Goal: Task Accomplishment & Management: Manage account settings

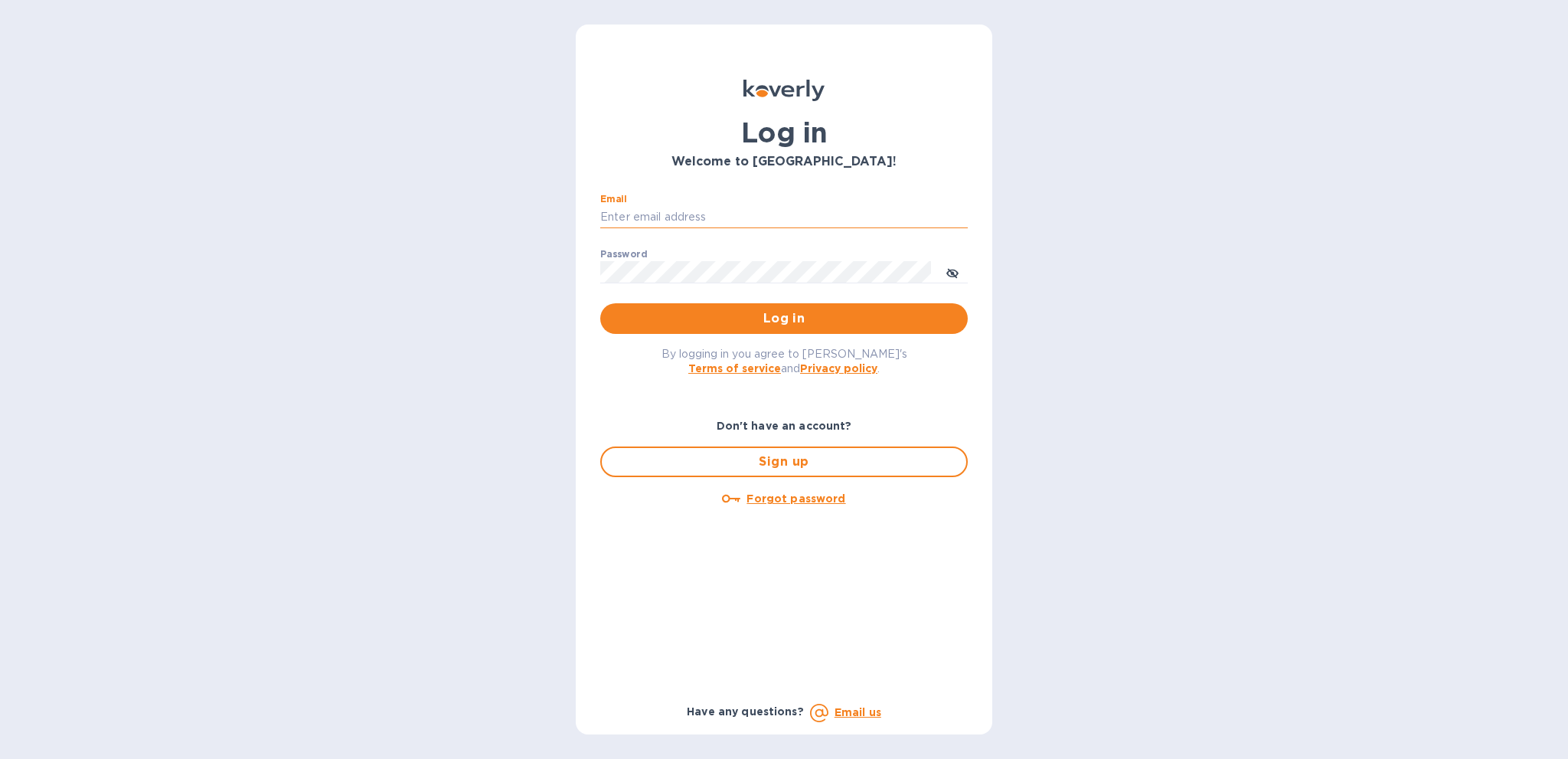
click at [779, 211] on input "Email" at bounding box center [784, 218] width 368 height 23
type input "ryan@rms-acoustics.com"
click at [600, 304] on button "Log in" at bounding box center [784, 318] width 368 height 30
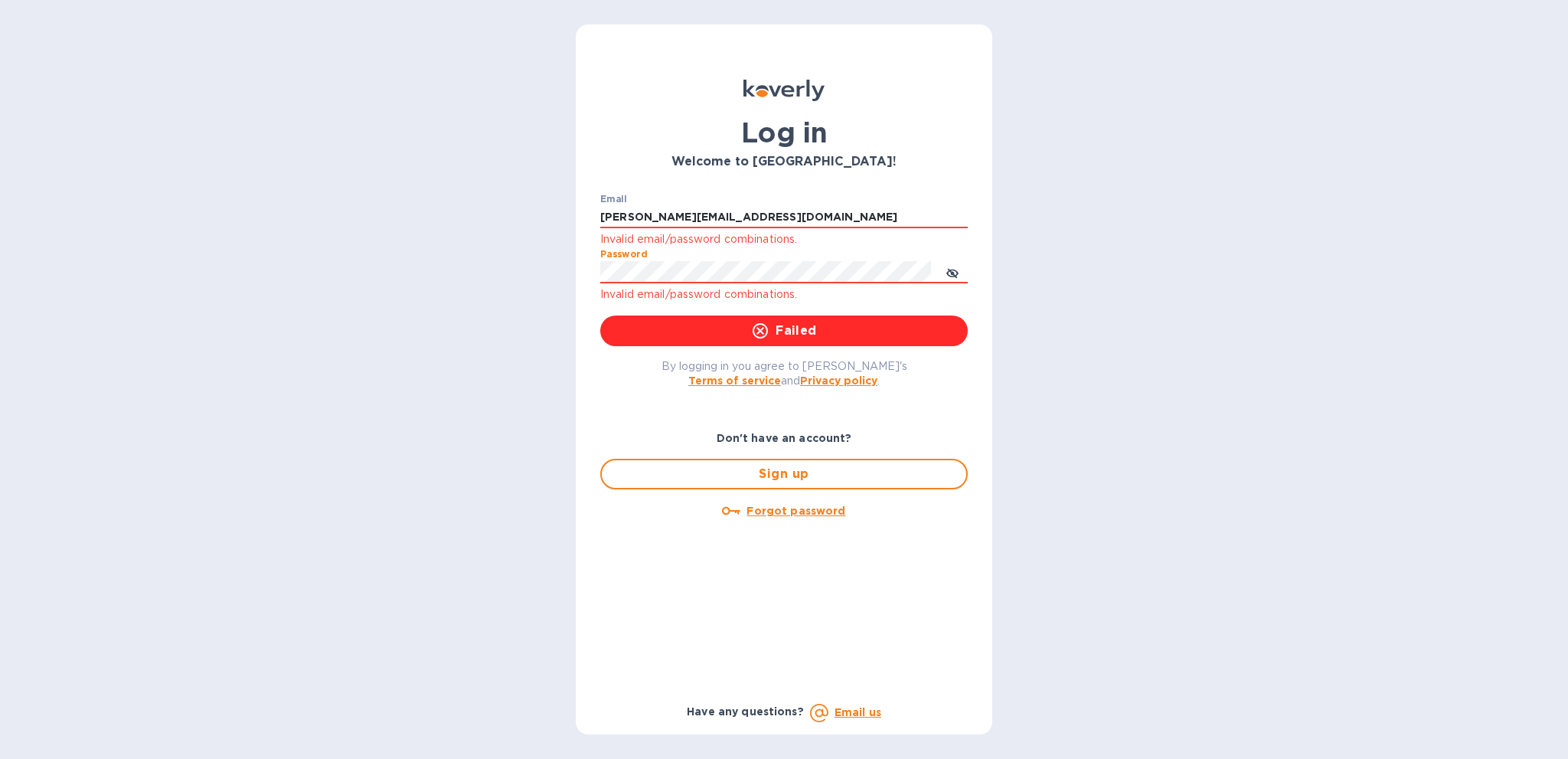
click at [485, 289] on div "Log in Welcome to Koverly! Email ryan@rms-acoustics.com Invalid email/password …" at bounding box center [784, 380] width 1568 height 759
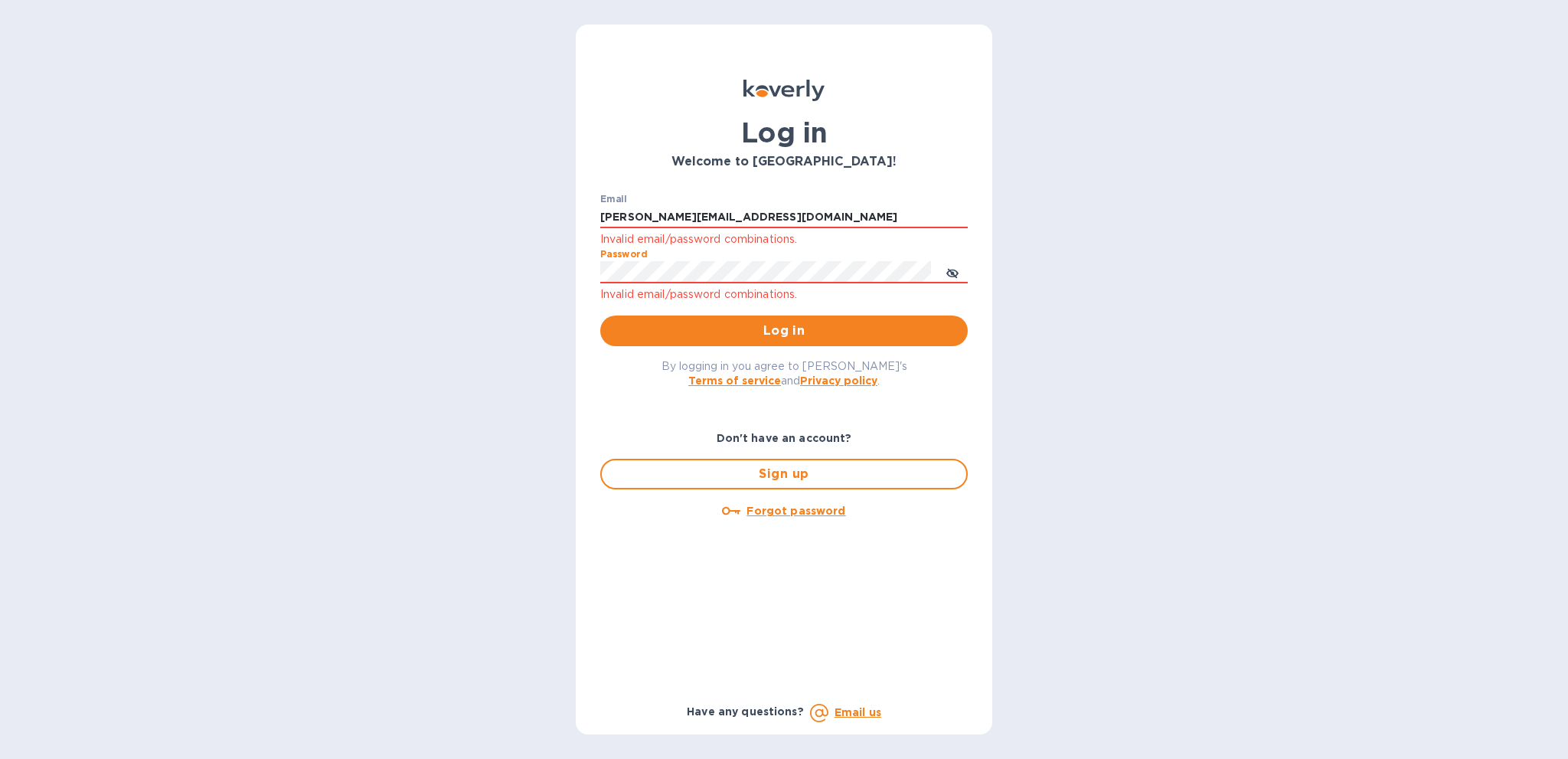
click at [600, 315] on button "Log in" at bounding box center [784, 330] width 368 height 30
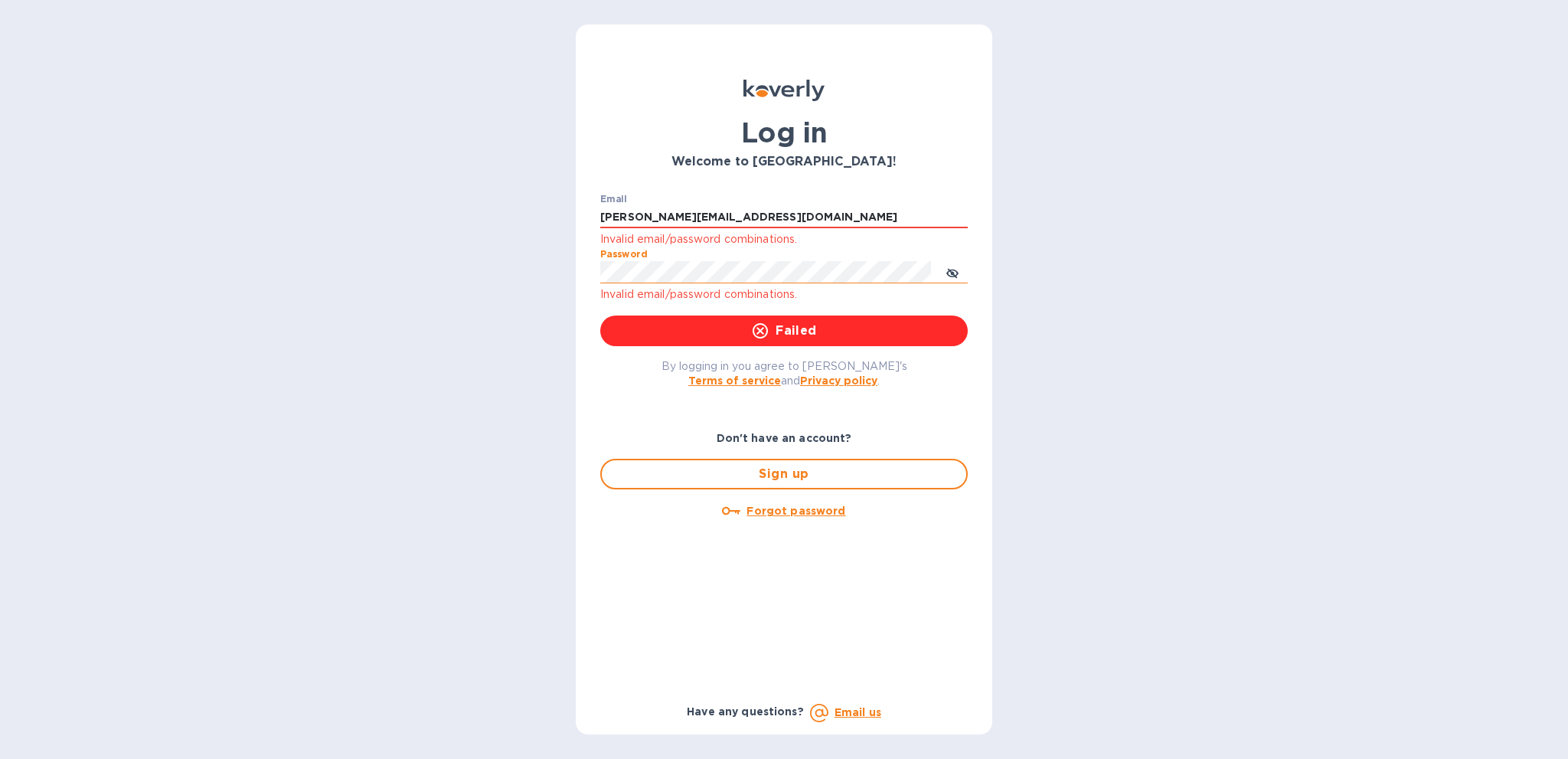
click at [953, 275] on icon "toggle password visibility" at bounding box center [952, 273] width 13 height 13
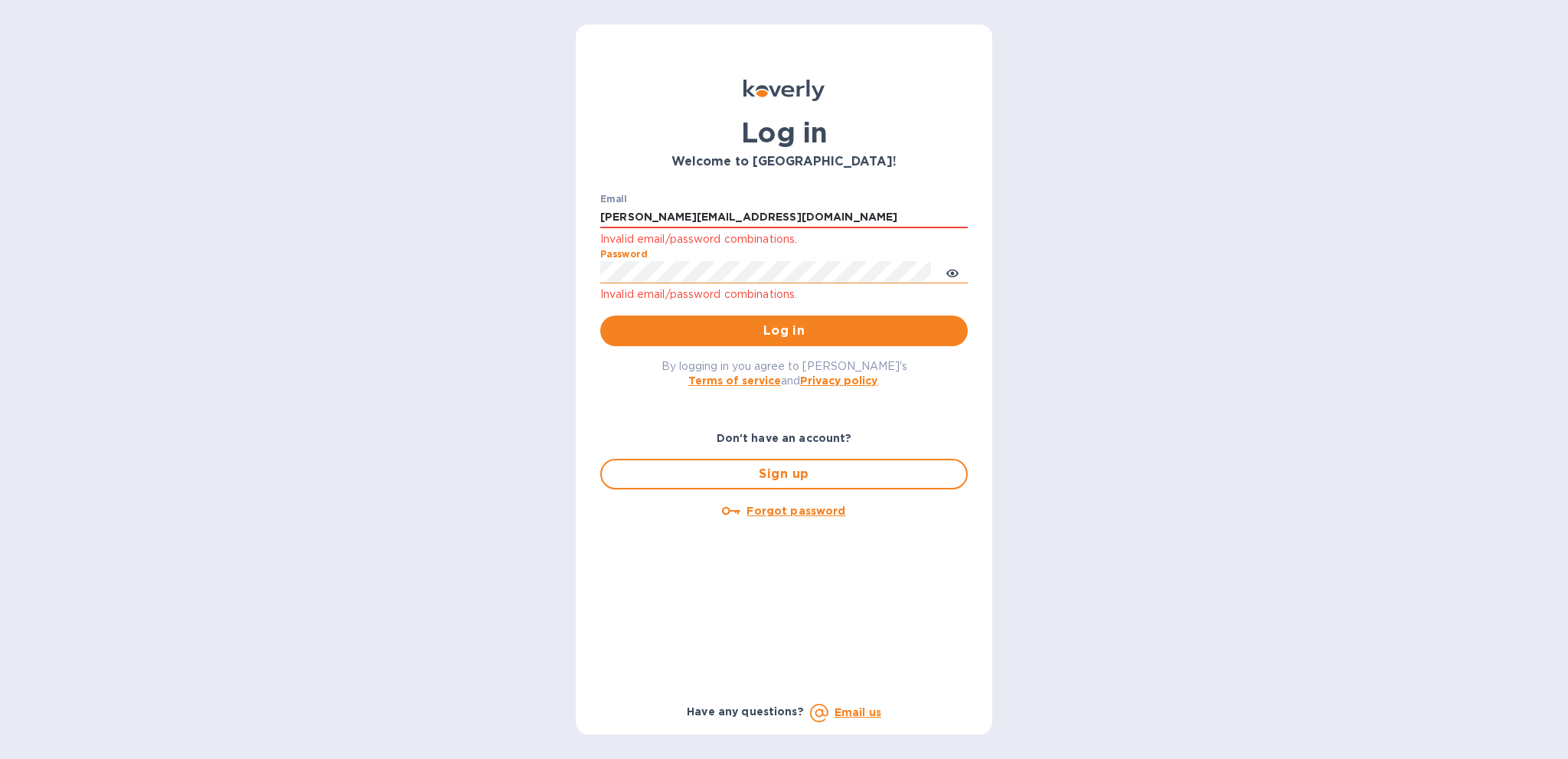
click at [600, 315] on button "Log in" at bounding box center [784, 330] width 368 height 30
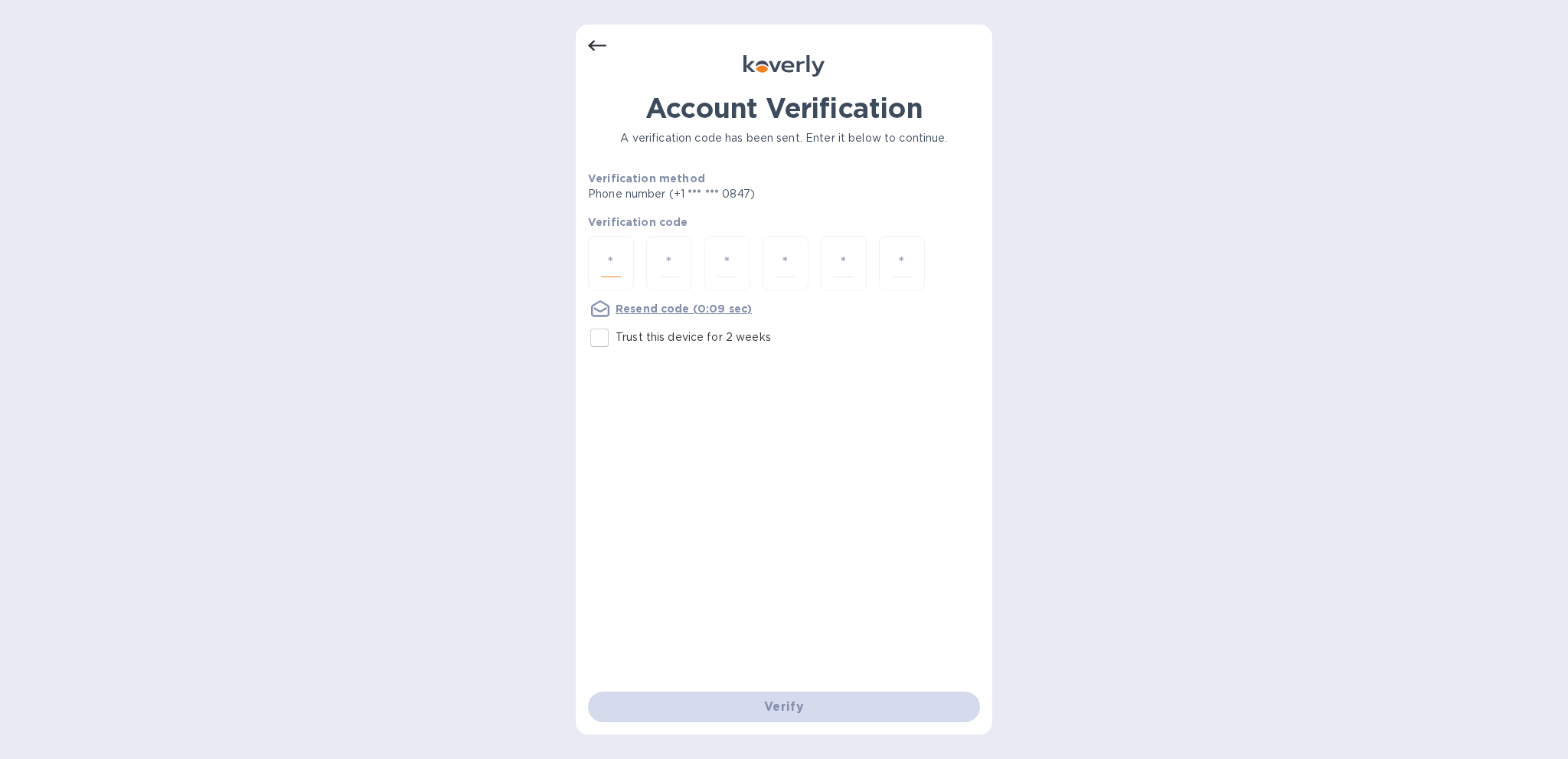
click at [620, 275] on input "number" at bounding box center [611, 263] width 19 height 28
type input "1"
type input "6"
type input "2"
type input "3"
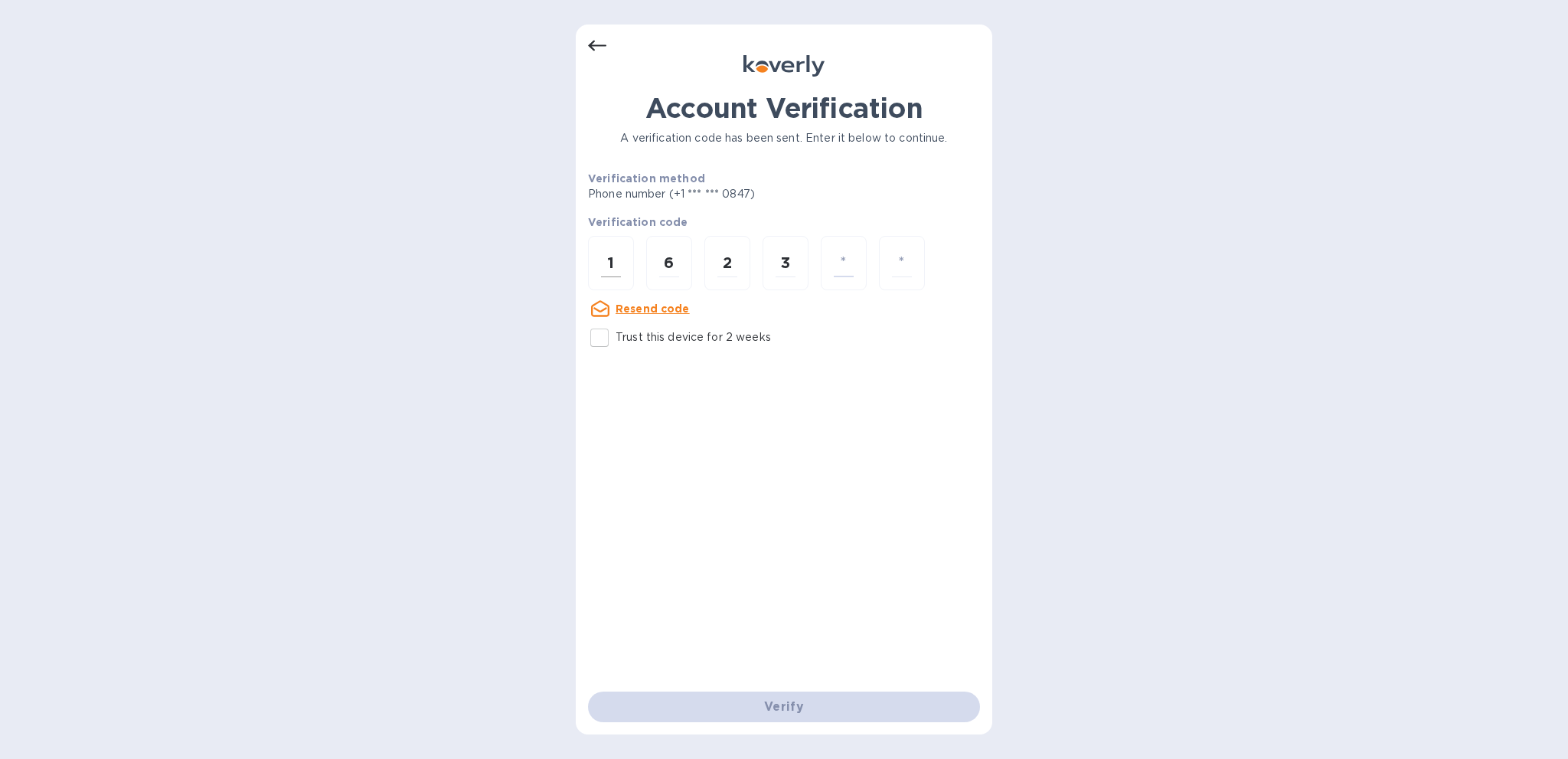
type input "1"
type input "2"
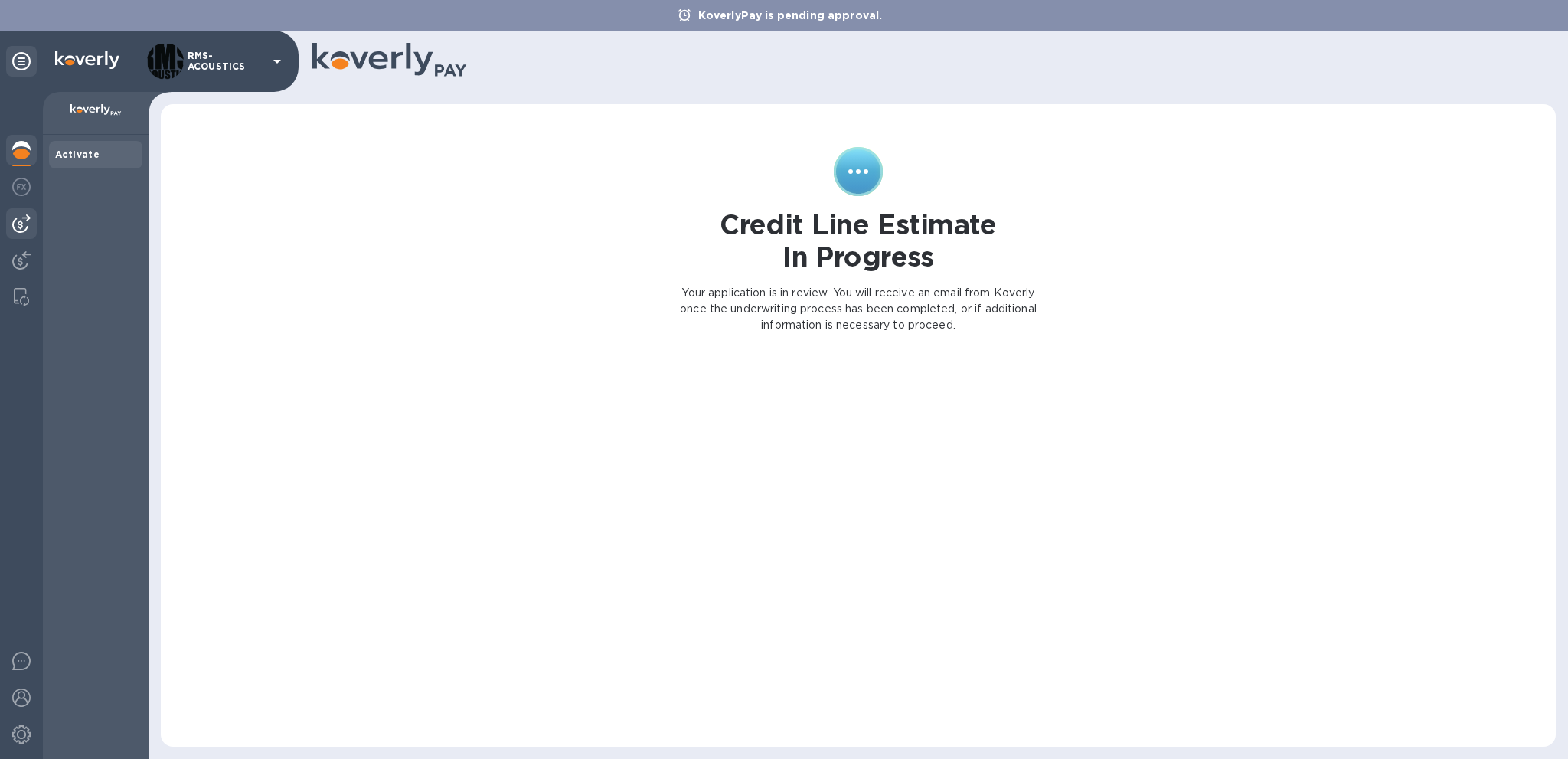
click at [27, 225] on img at bounding box center [21, 223] width 18 height 18
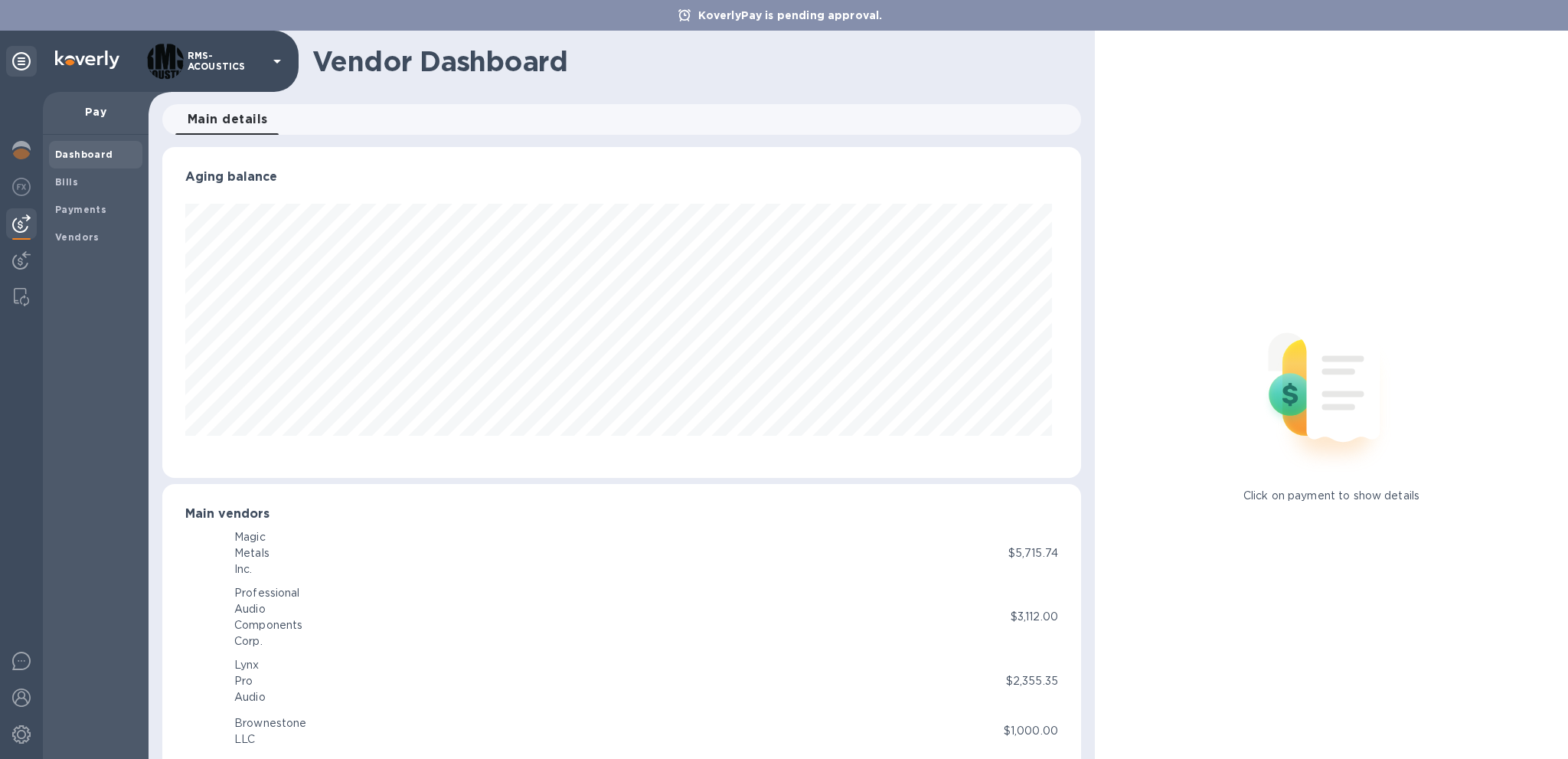
scroll to position [331, 912]
click at [78, 184] on span "Bills" at bounding box center [95, 182] width 81 height 16
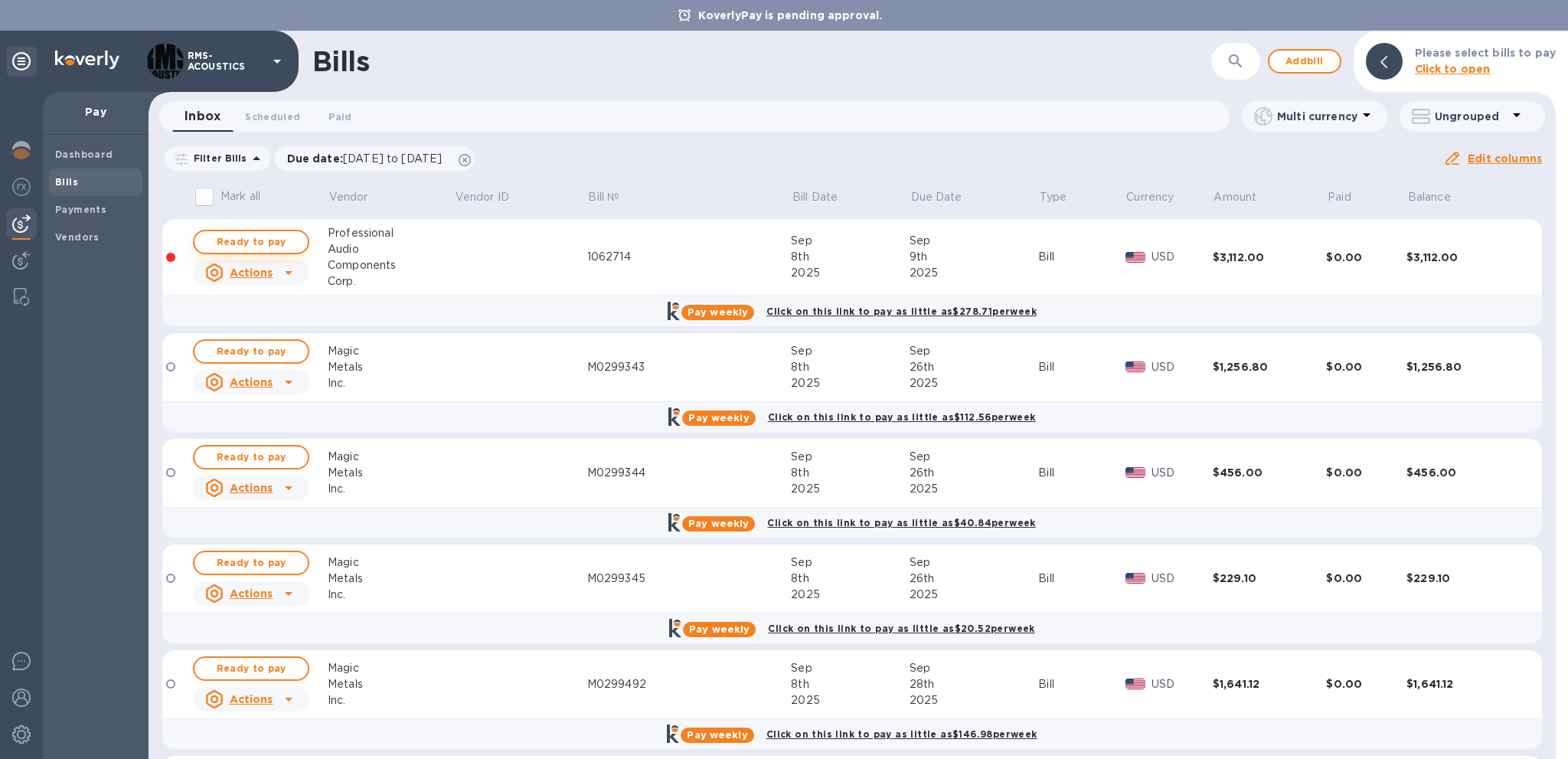
click at [233, 239] on span "Ready to pay" at bounding box center [250, 241] width 89 height 18
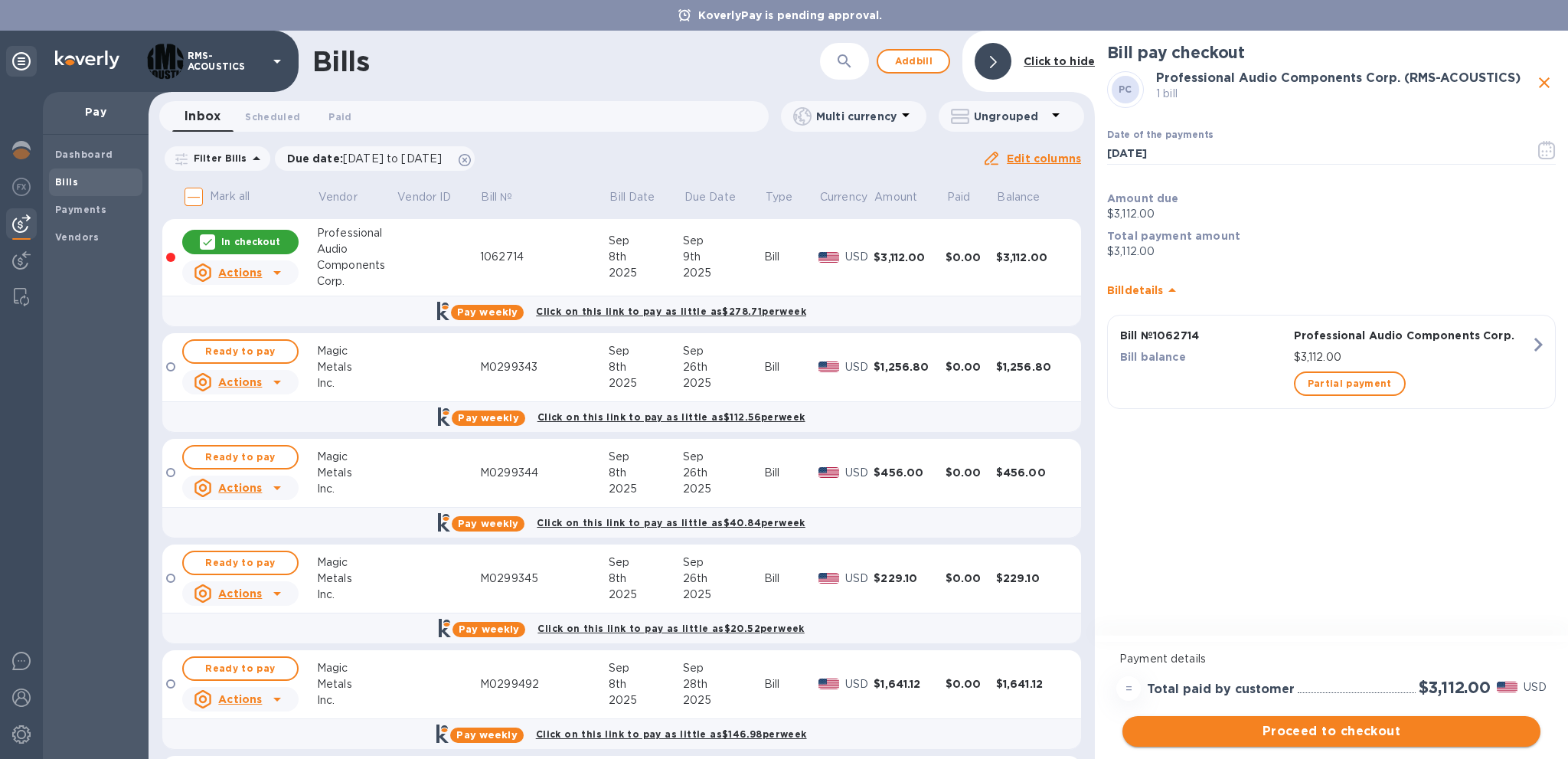
click at [1387, 729] on span "Proceed to checkout" at bounding box center [1331, 731] width 394 height 18
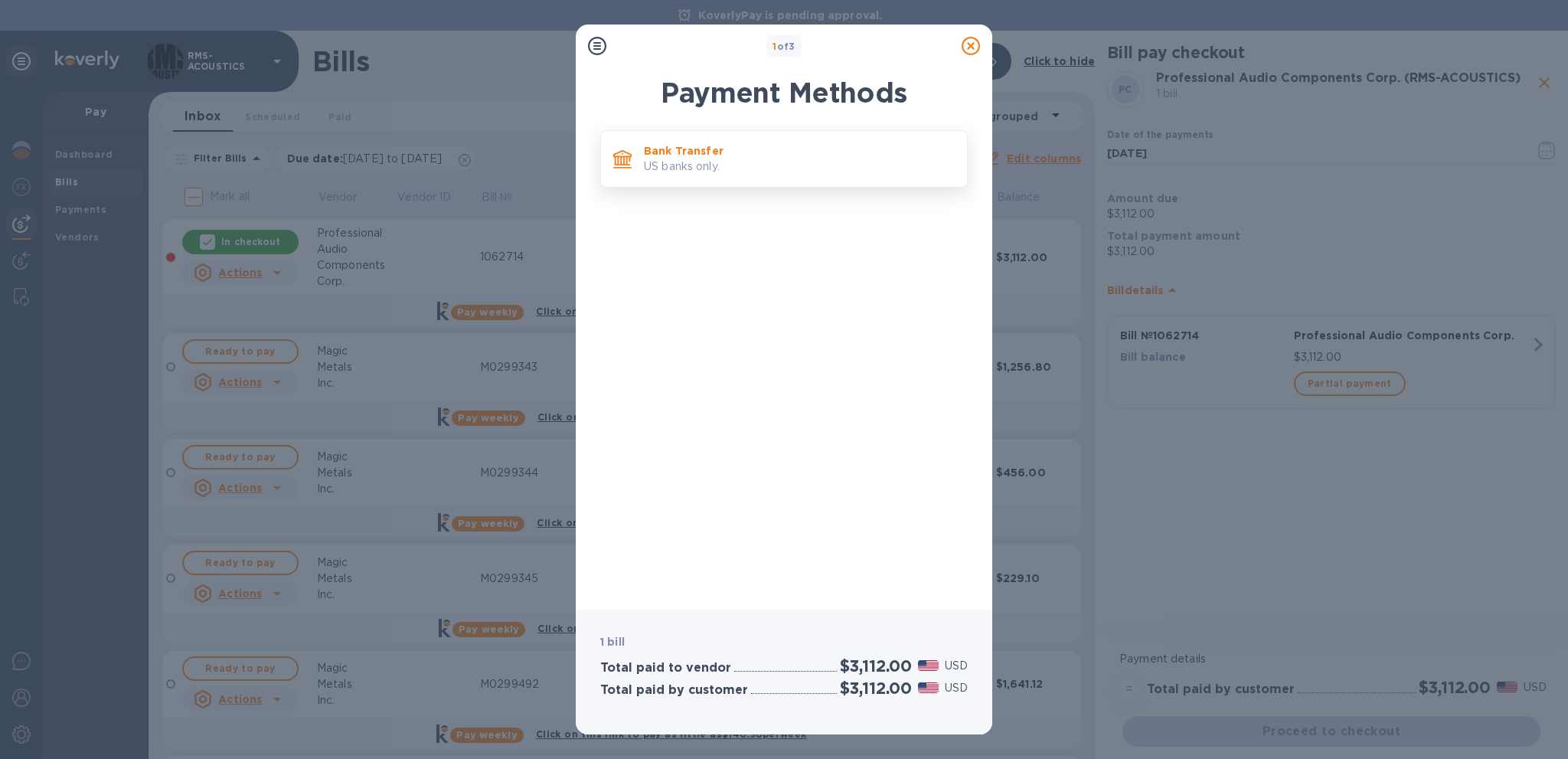
click at [713, 160] on p "US banks only." at bounding box center [800, 166] width 311 height 17
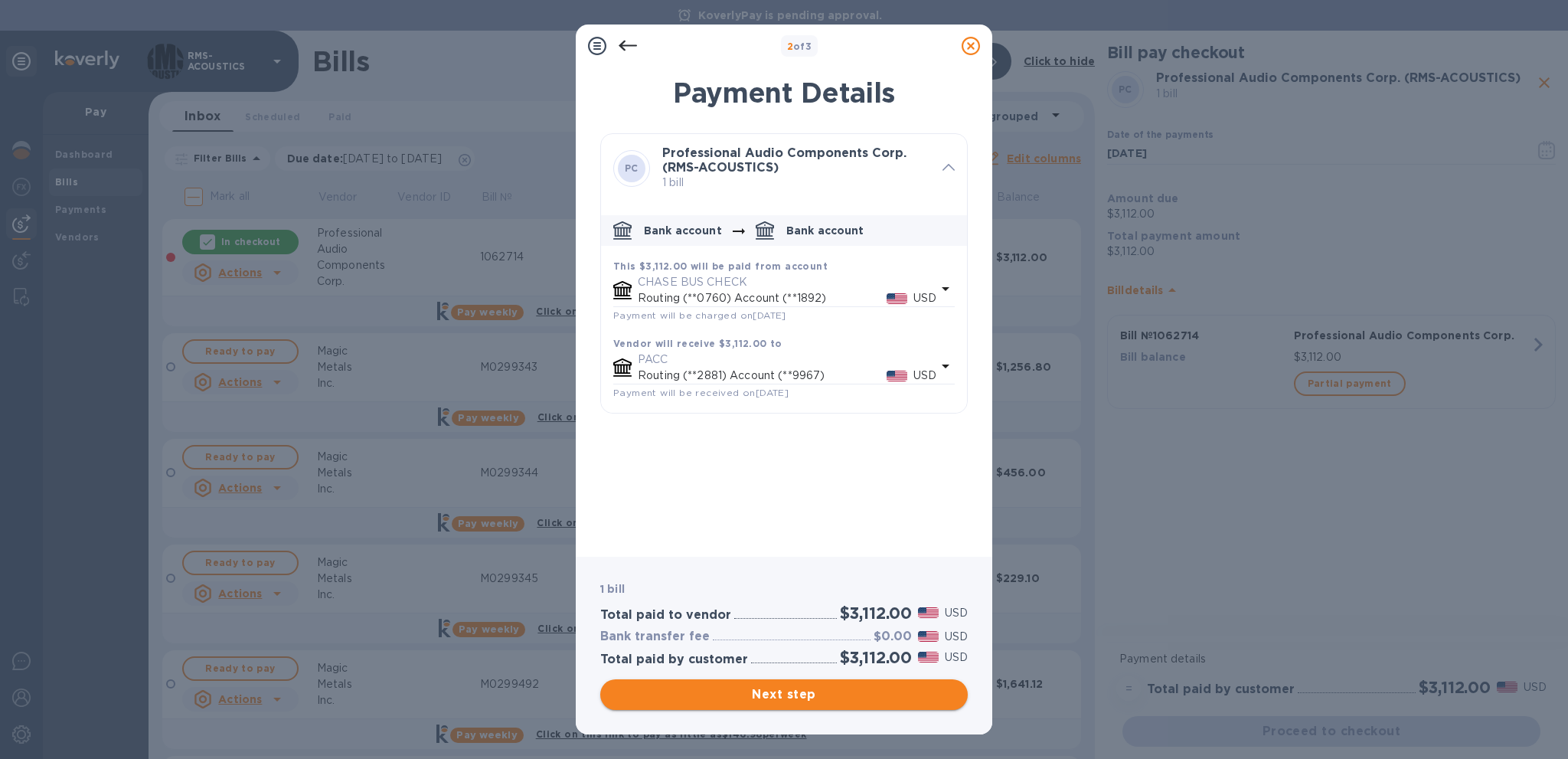
click at [836, 700] on span "Next step" at bounding box center [784, 694] width 343 height 18
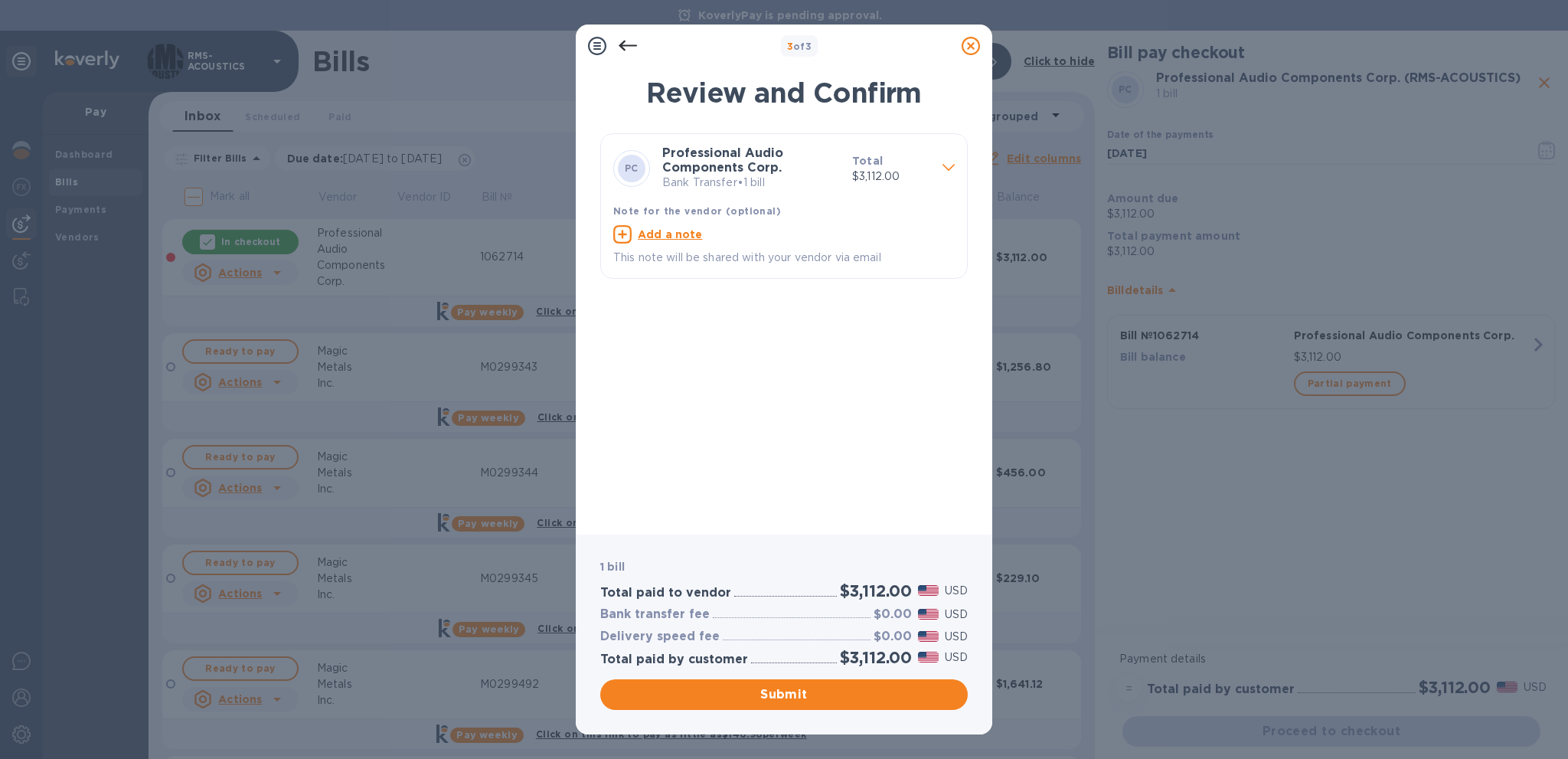
click at [827, 698] on span "Submit" at bounding box center [784, 694] width 343 height 18
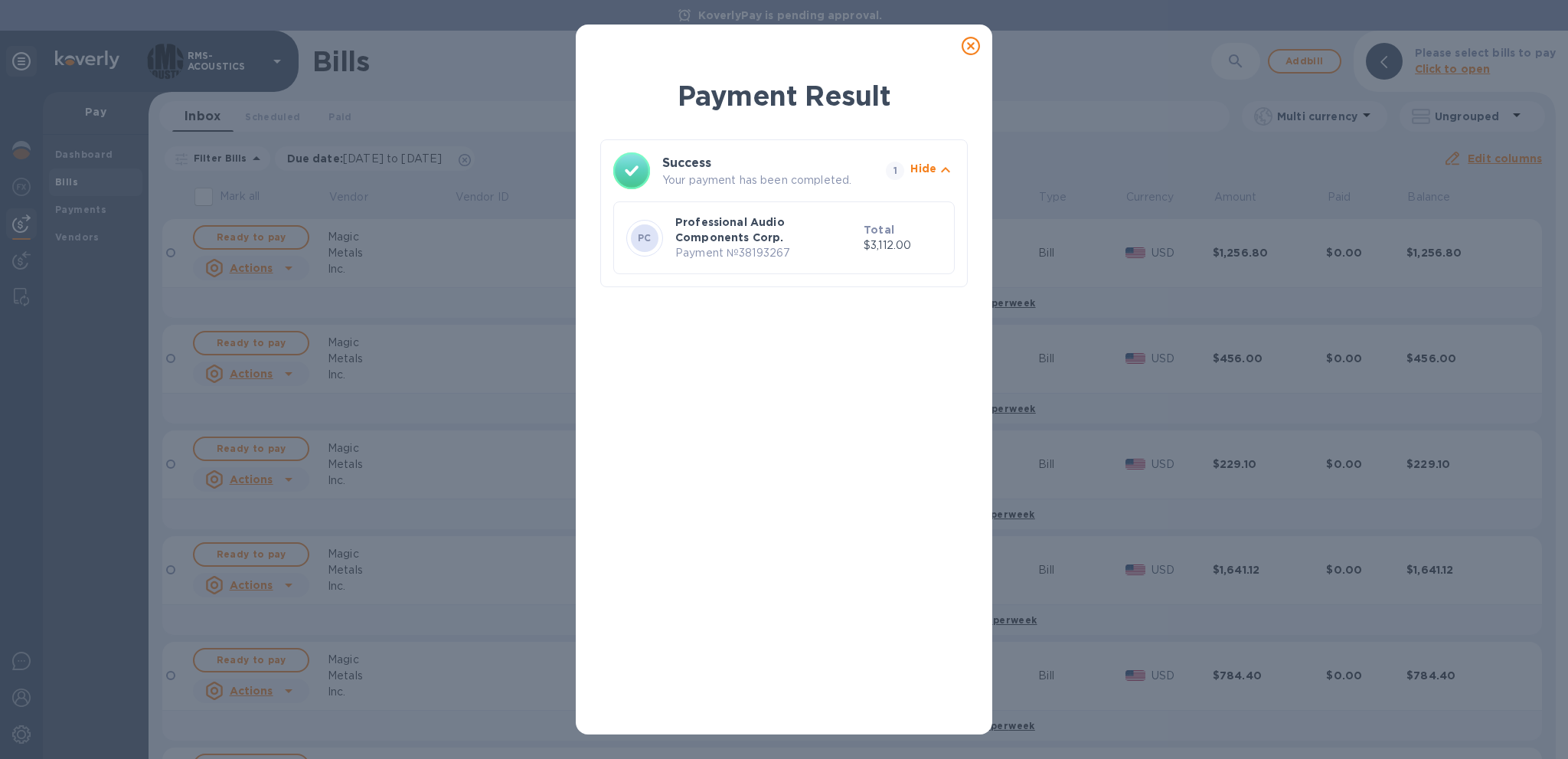
click at [971, 44] on icon at bounding box center [970, 46] width 18 height 18
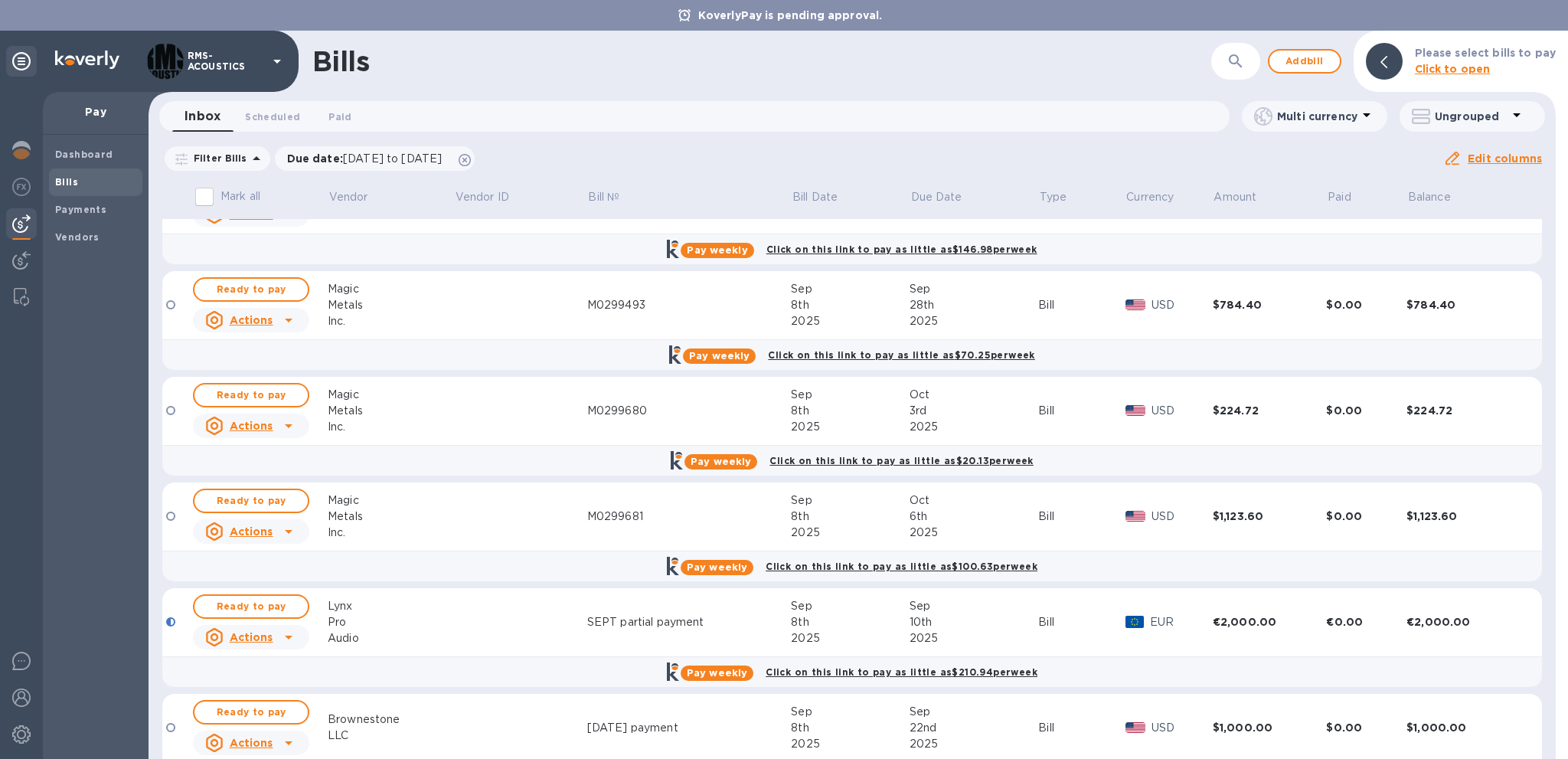
scroll to position [374, 0]
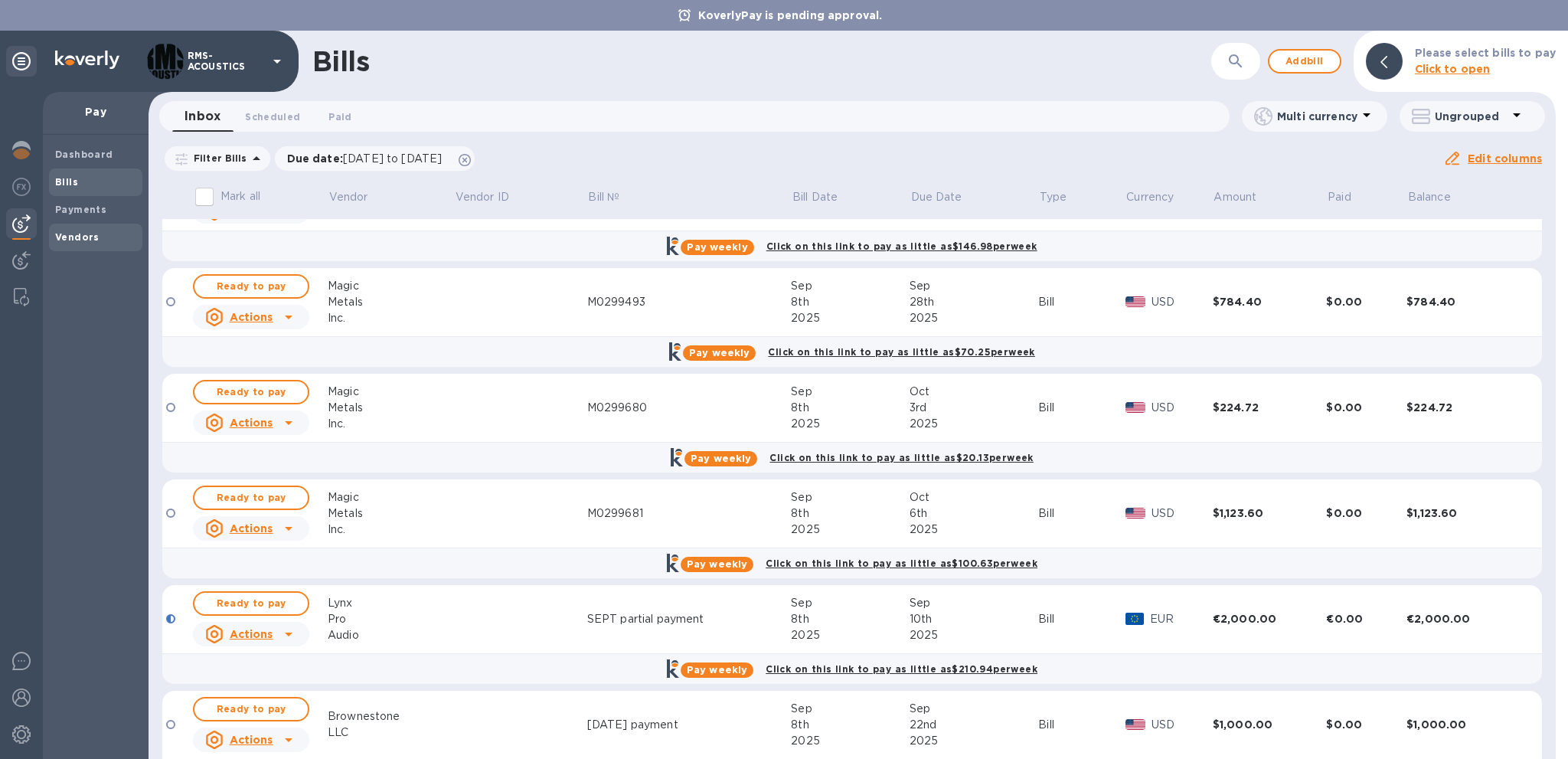
click at [70, 235] on b "Vendors" at bounding box center [78, 237] width 45 height 12
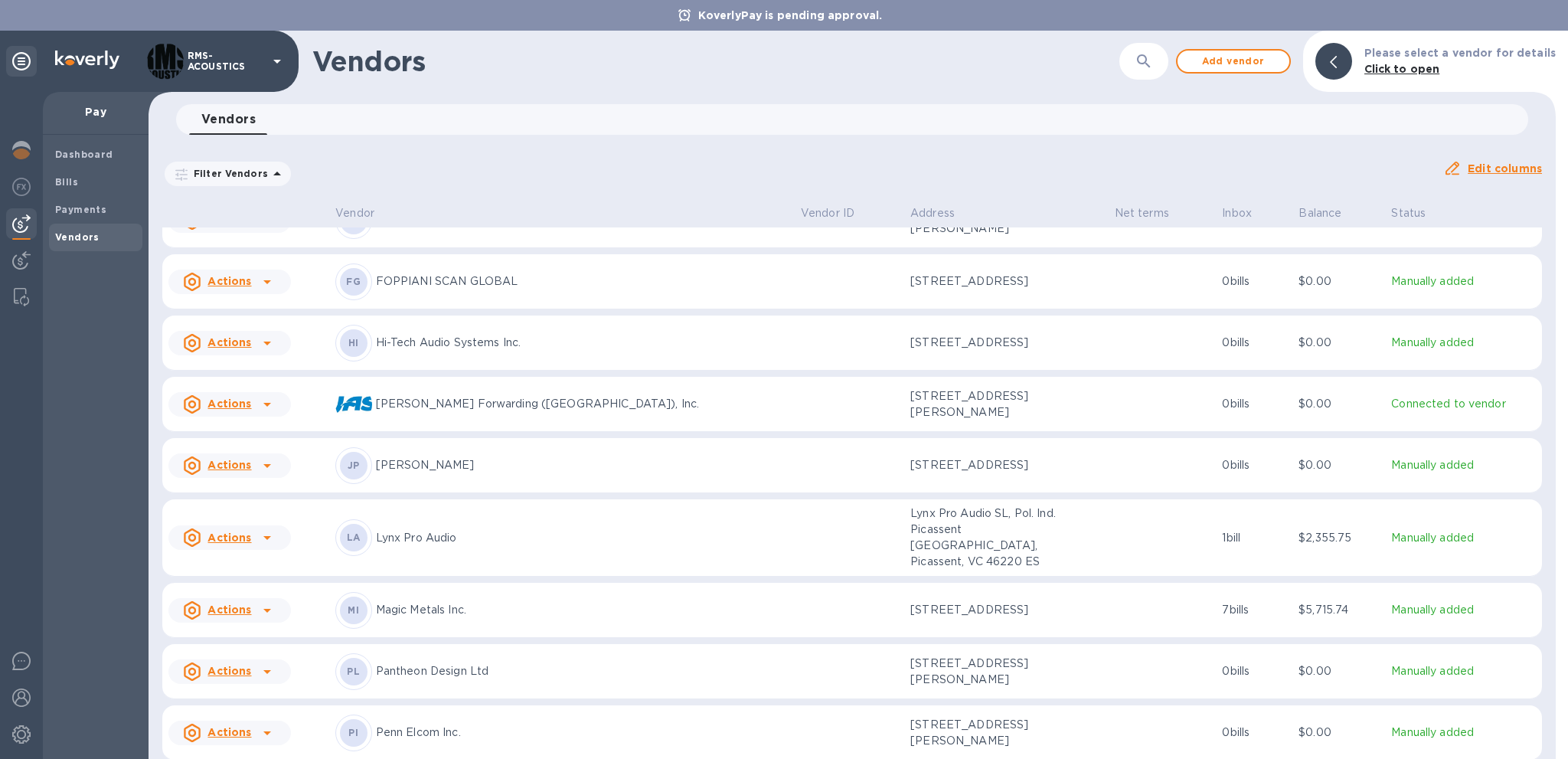
scroll to position [459, 0]
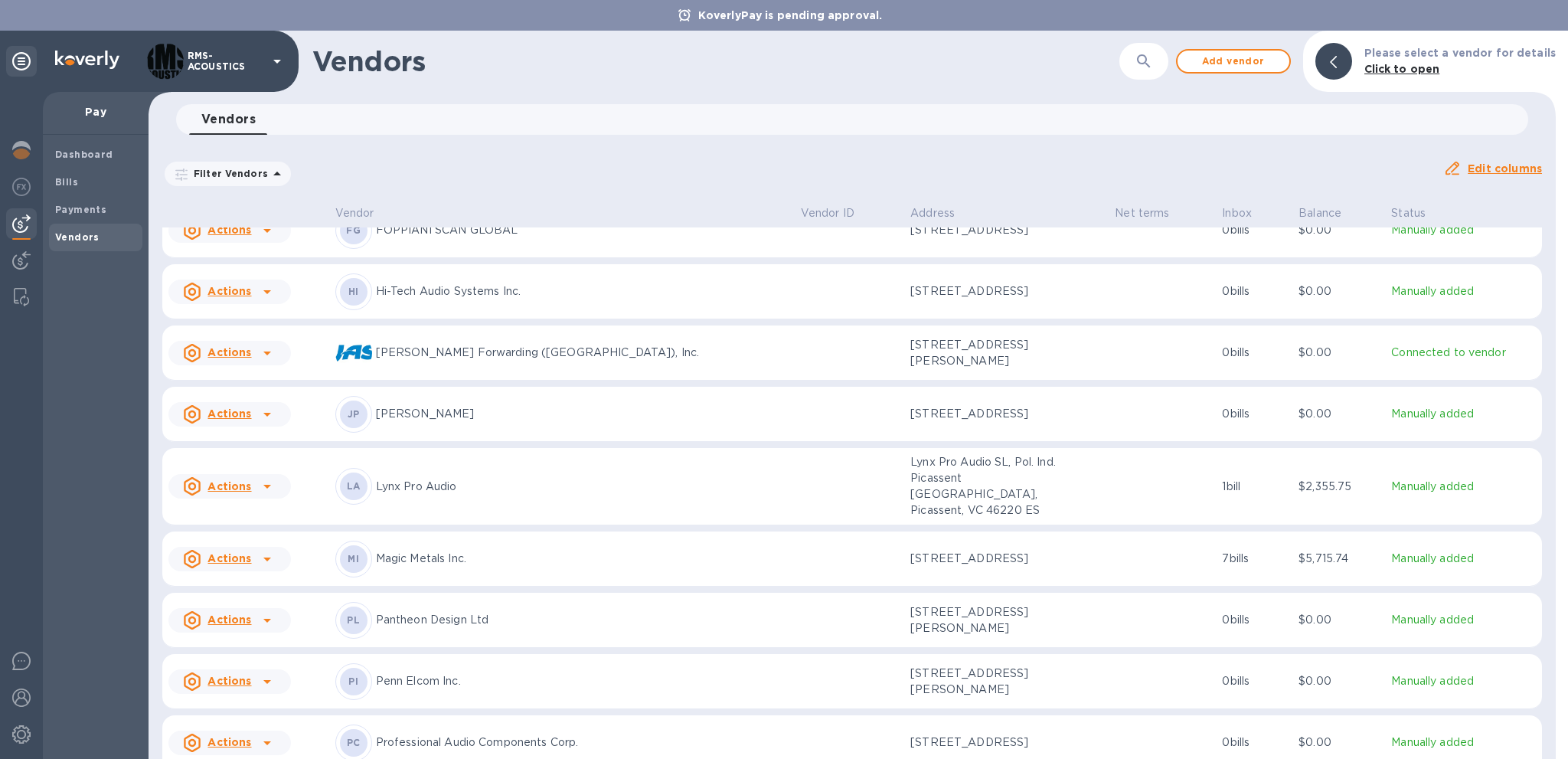
click at [229, 674] on u "Actions" at bounding box center [229, 680] width 44 height 13
click at [235, 684] on b "Add new bill" at bounding box center [246, 690] width 71 height 13
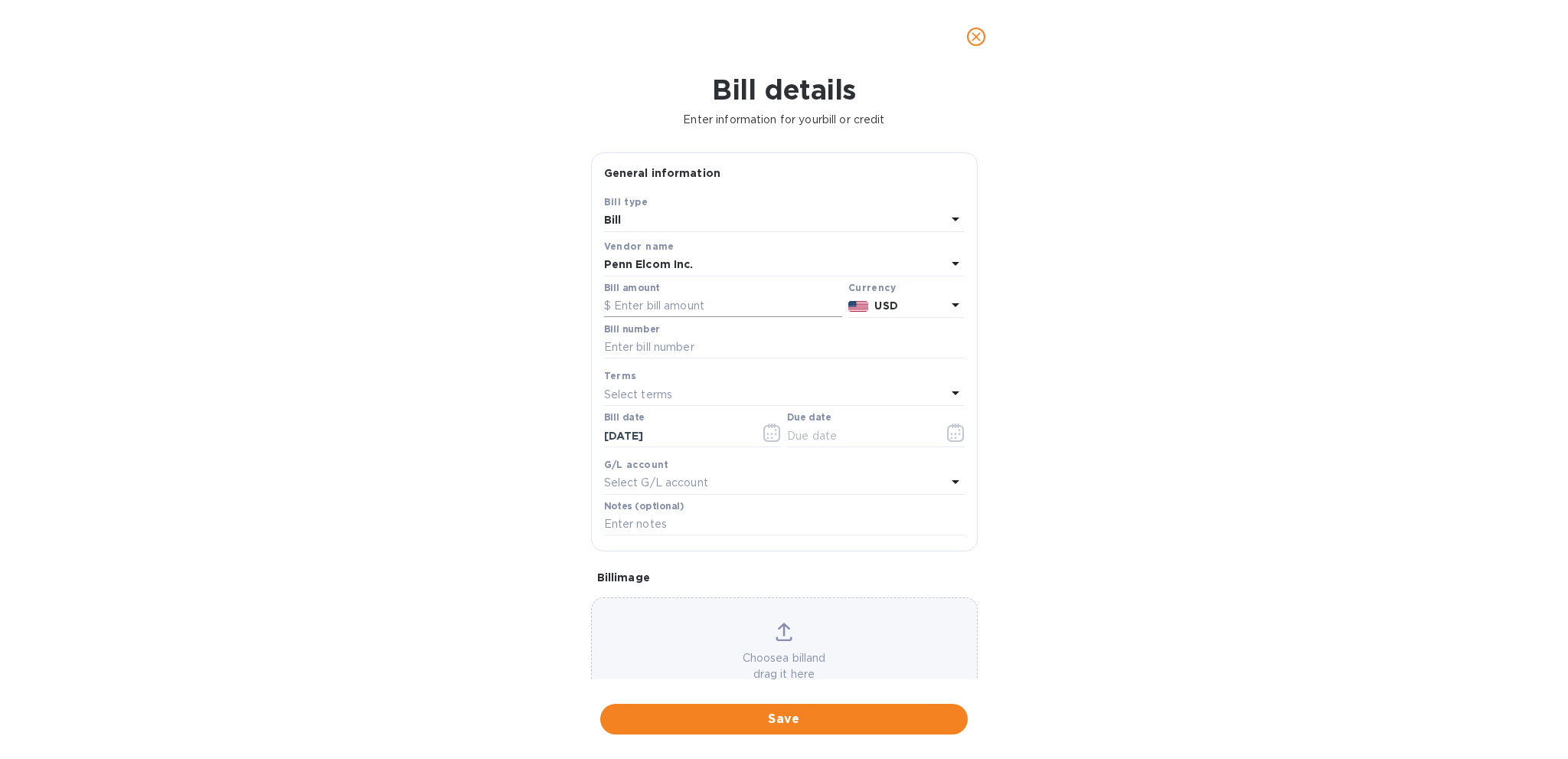
click at [709, 304] on input "text" at bounding box center [723, 307] width 238 height 23
type input "1,939.70"
click at [689, 340] on input "text" at bounding box center [784, 347] width 361 height 23
type input "SIUSA0125025783"
click at [891, 427] on input "text" at bounding box center [859, 436] width 145 height 23
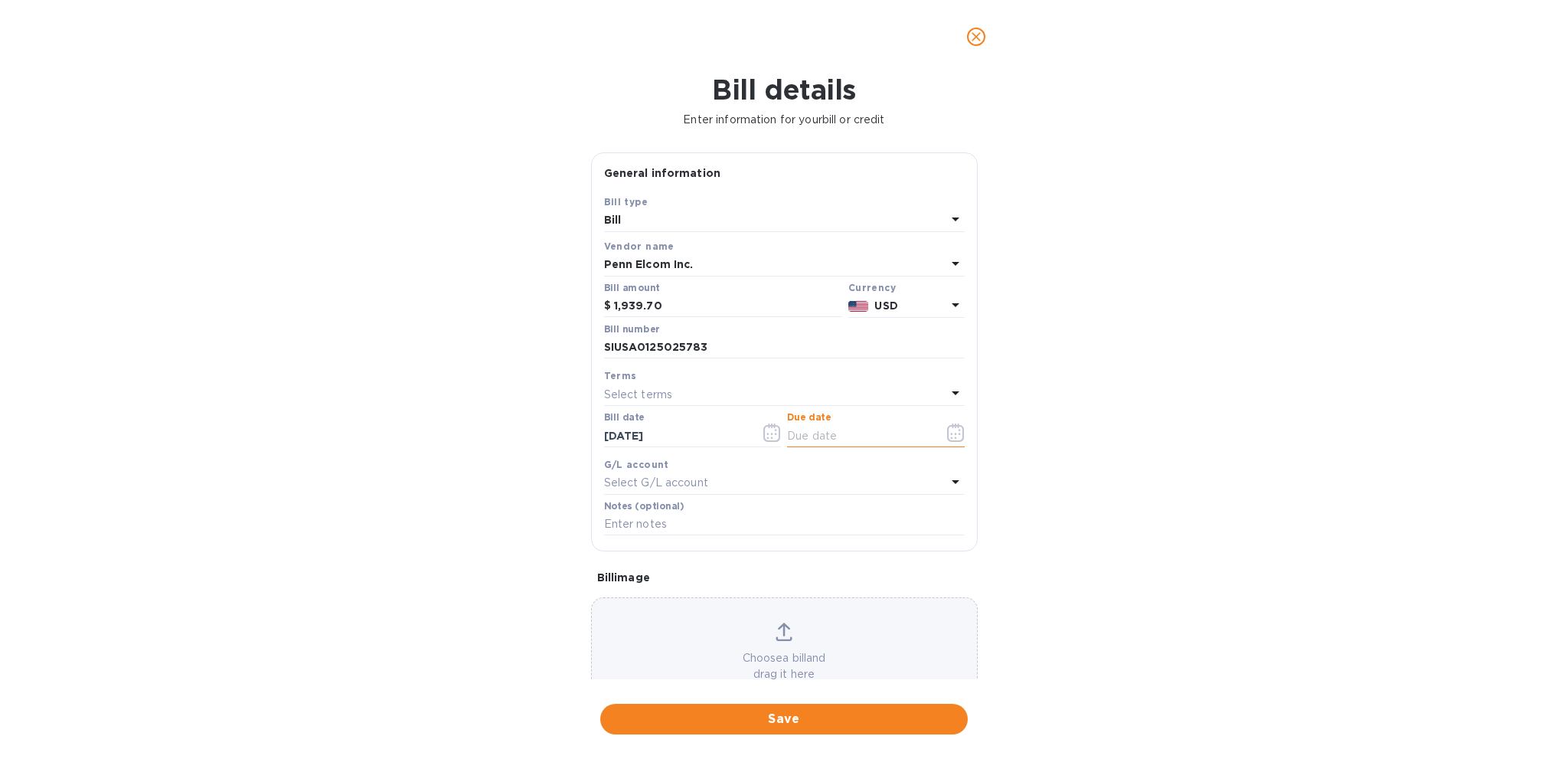
click at [954, 436] on icon "button" at bounding box center [956, 432] width 18 height 18
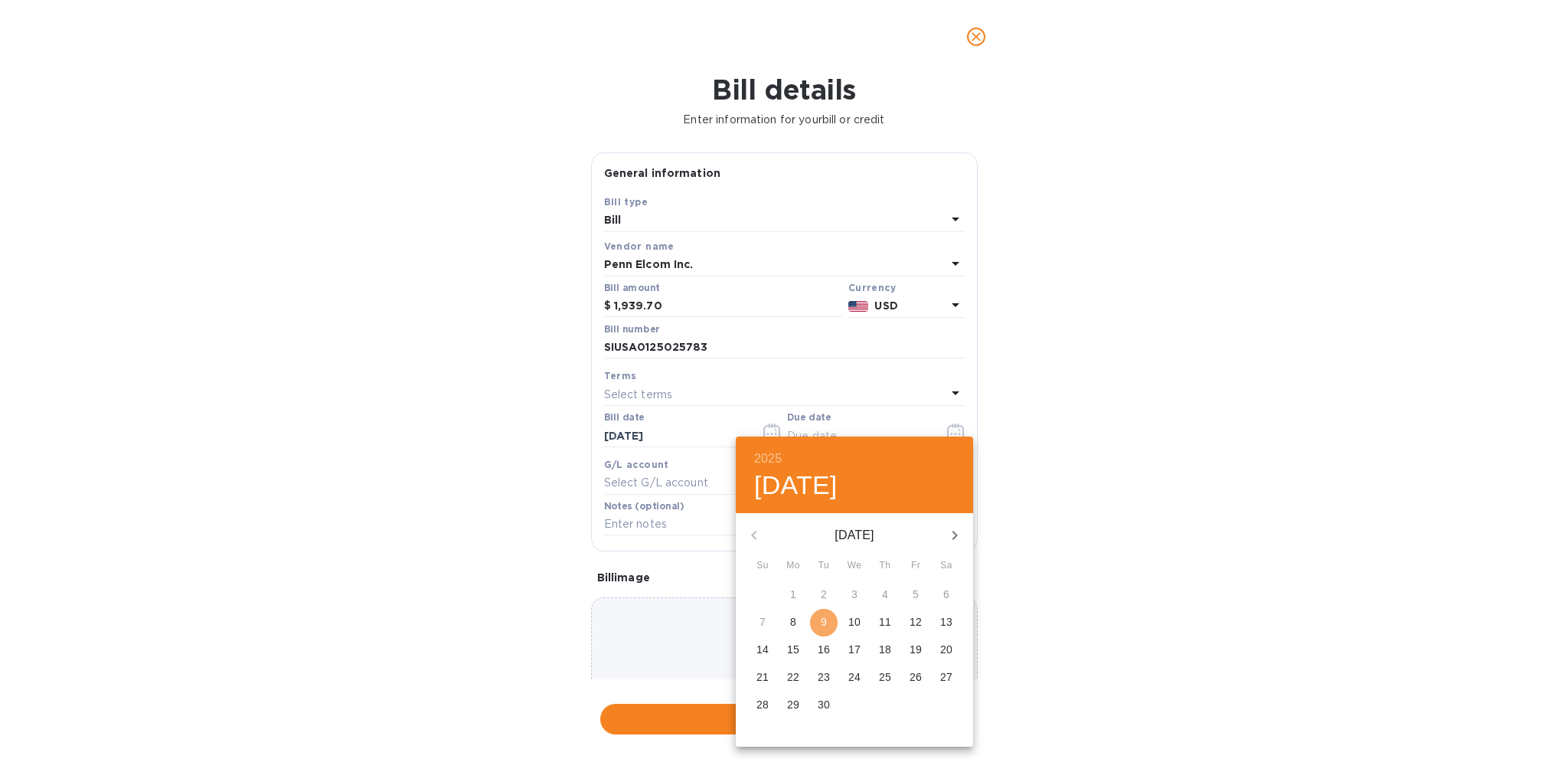
click at [824, 624] on p "9" at bounding box center [824, 622] width 6 height 16
type input "[DATE]"
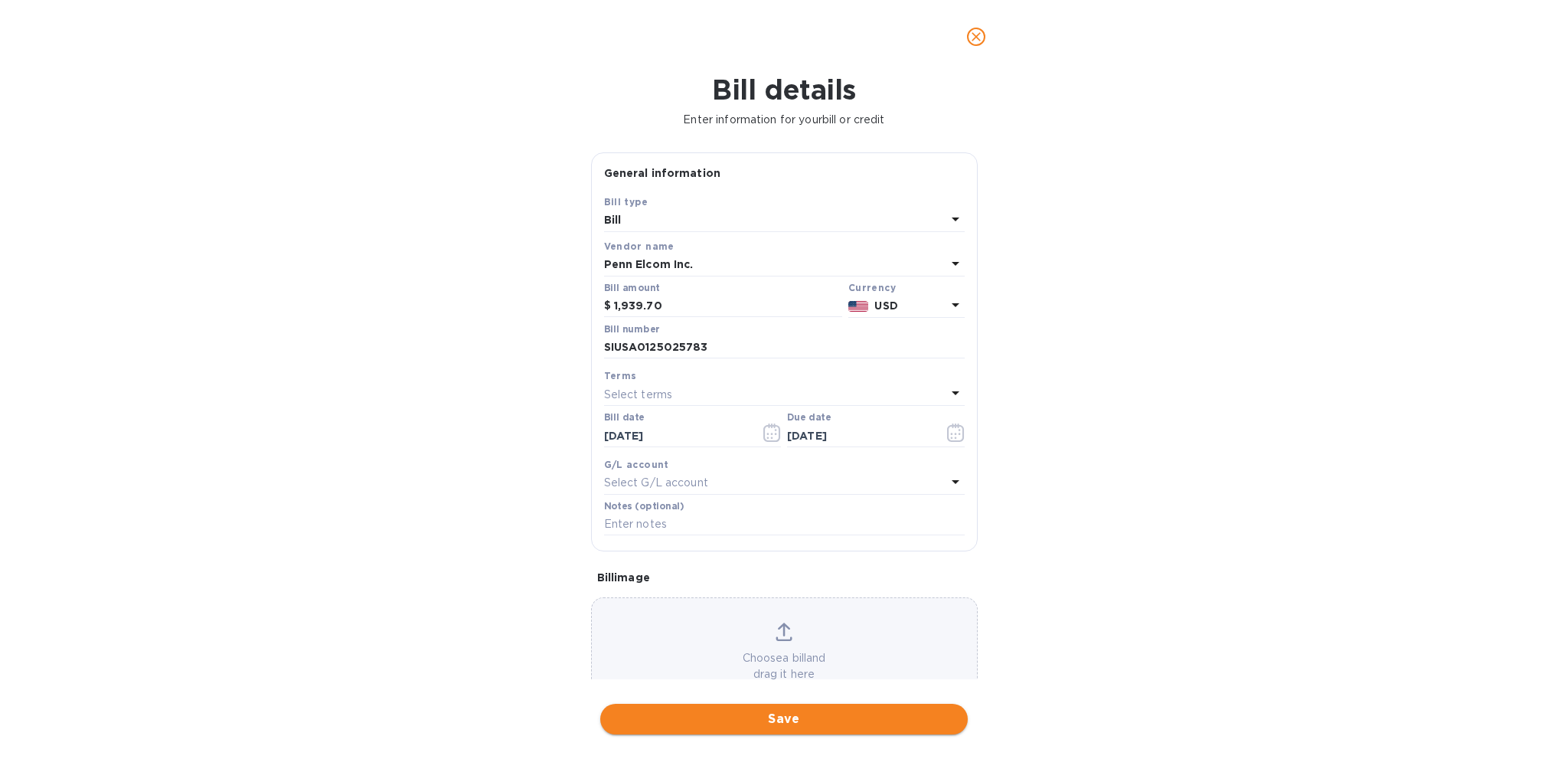
click at [796, 730] on button "Save" at bounding box center [784, 718] width 368 height 30
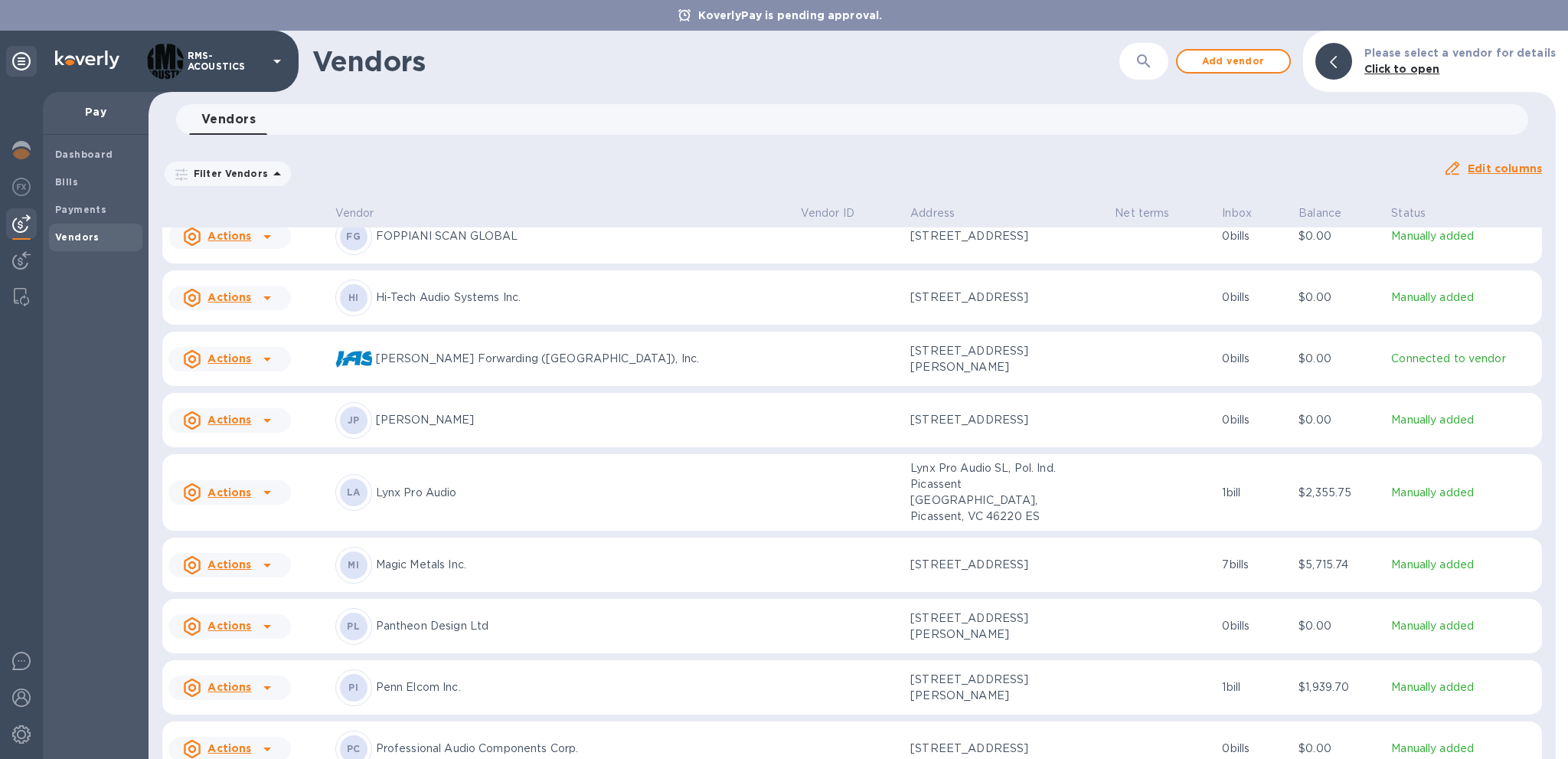
scroll to position [528, 0]
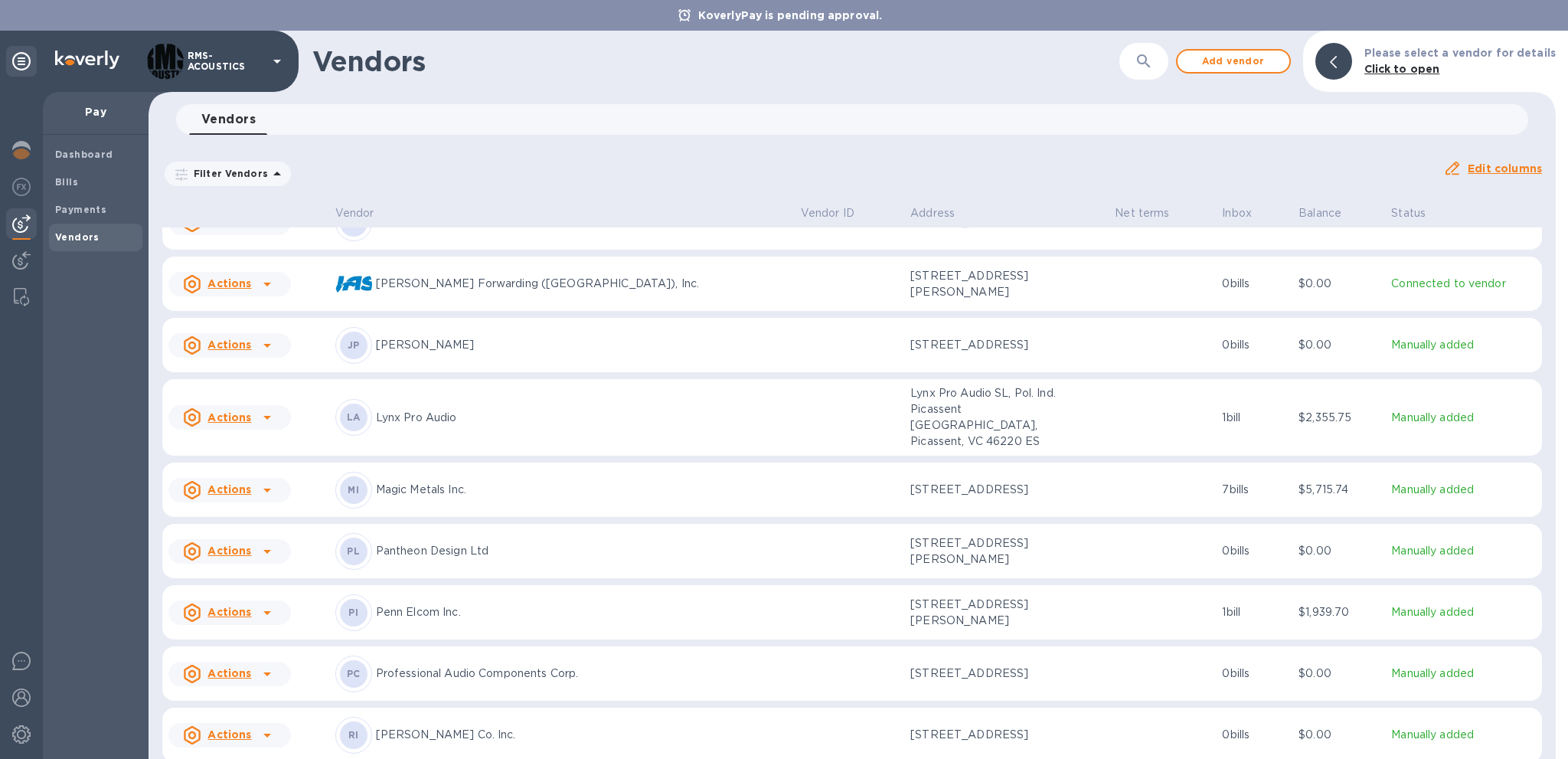
click at [229, 606] on u "Actions" at bounding box center [229, 612] width 44 height 13
click at [242, 665] on b "Add new bill" at bounding box center [246, 665] width 71 height 13
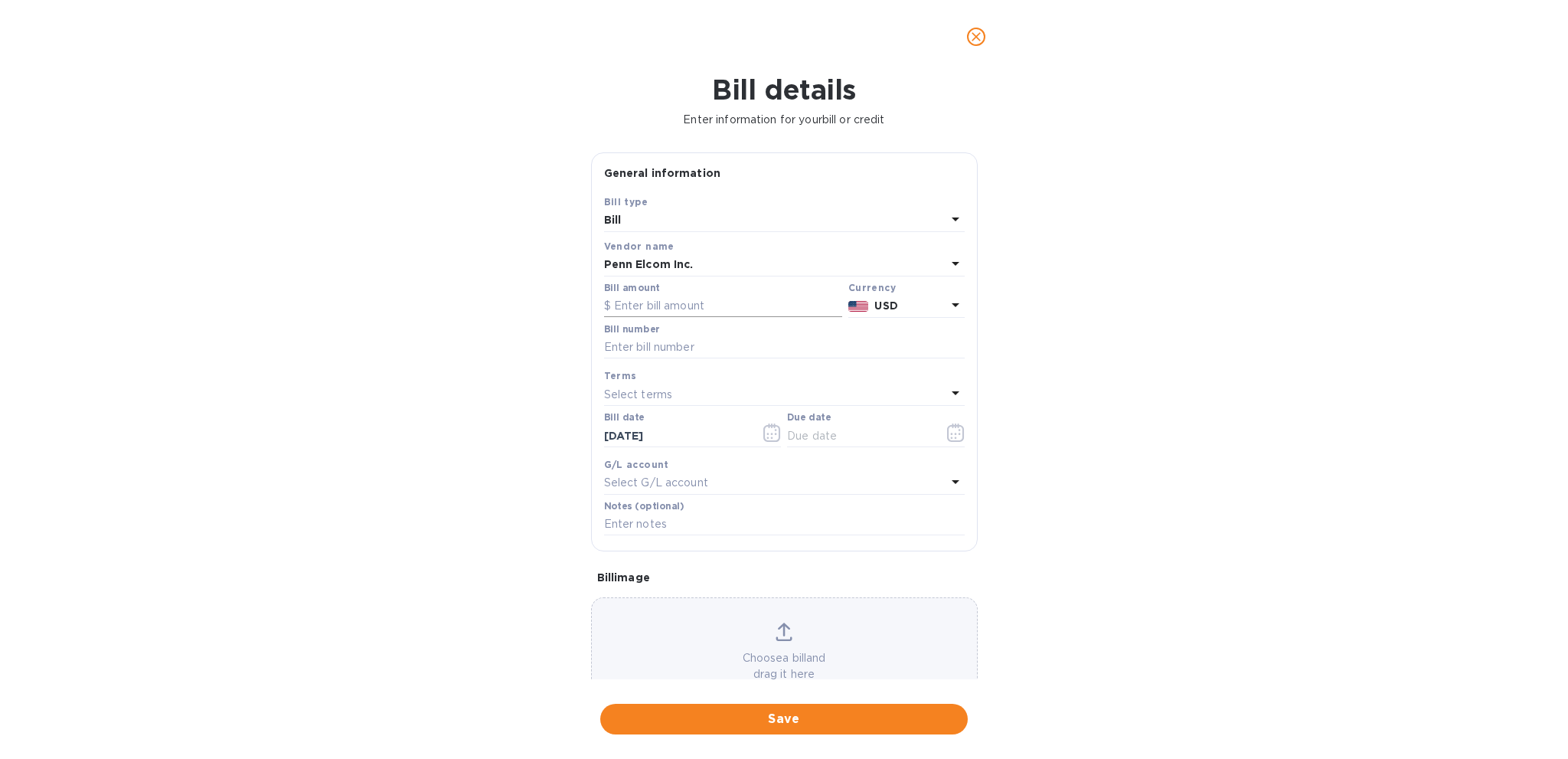
click at [650, 301] on input "text" at bounding box center [723, 307] width 238 height 23
type input "177.6"
click at [655, 350] on input "text" at bounding box center [784, 347] width 361 height 23
type input "SIUSA0125027303"
click at [951, 433] on icon "button" at bounding box center [956, 432] width 18 height 18
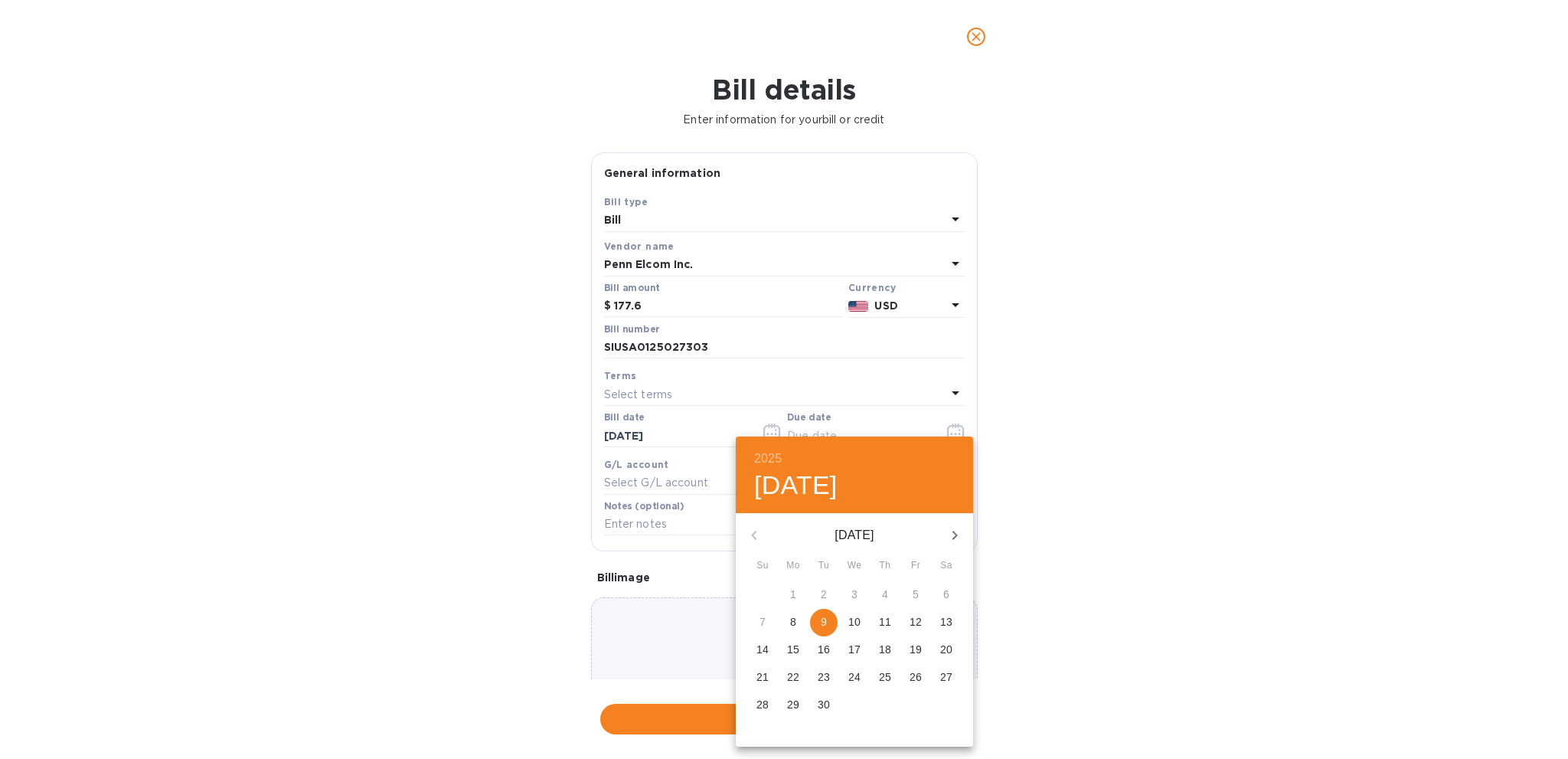
click at [857, 619] on p "10" at bounding box center [854, 622] width 13 height 16
type input "[DATE]"
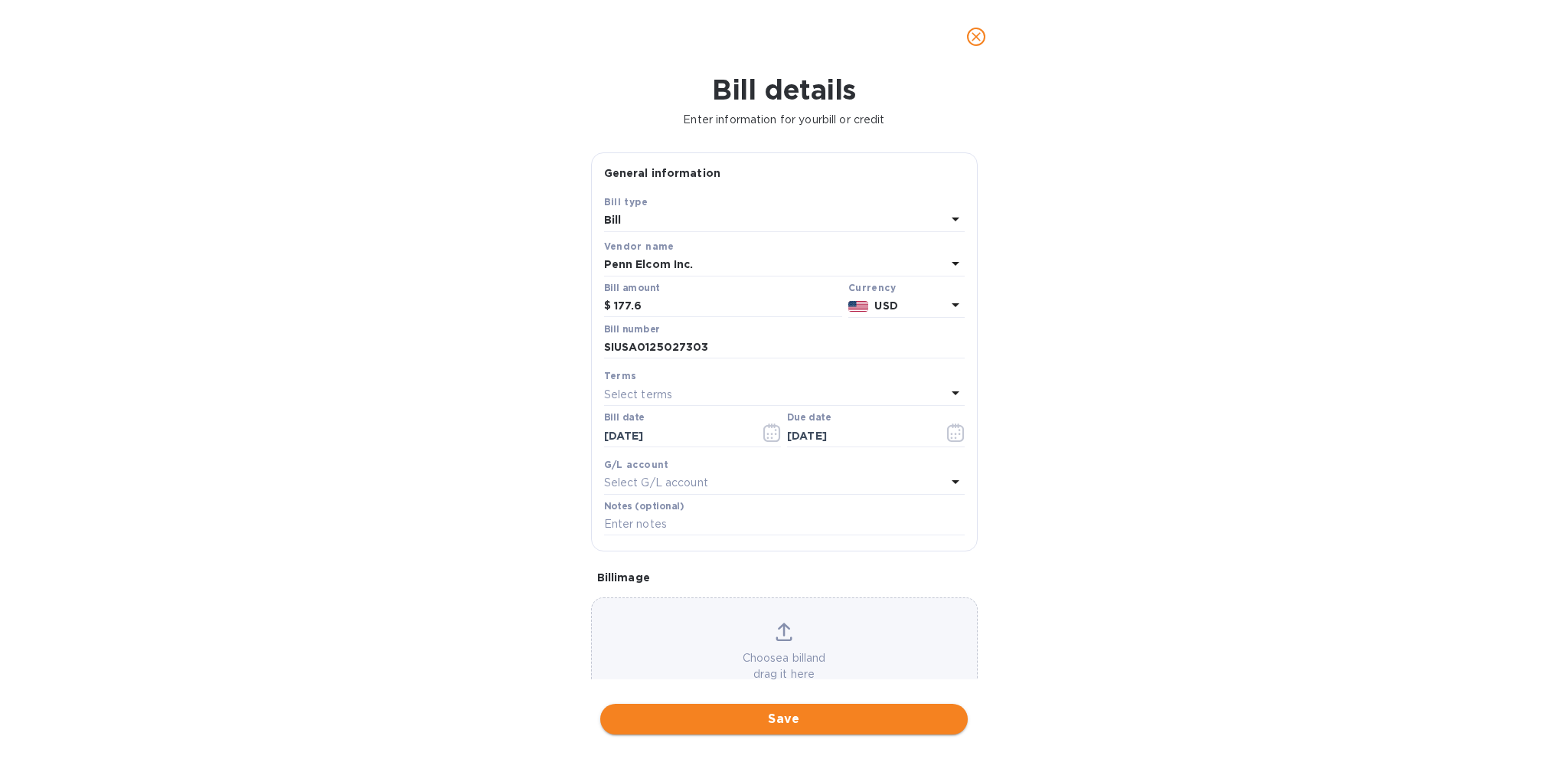
click at [810, 728] on span "Save" at bounding box center [784, 719] width 343 height 18
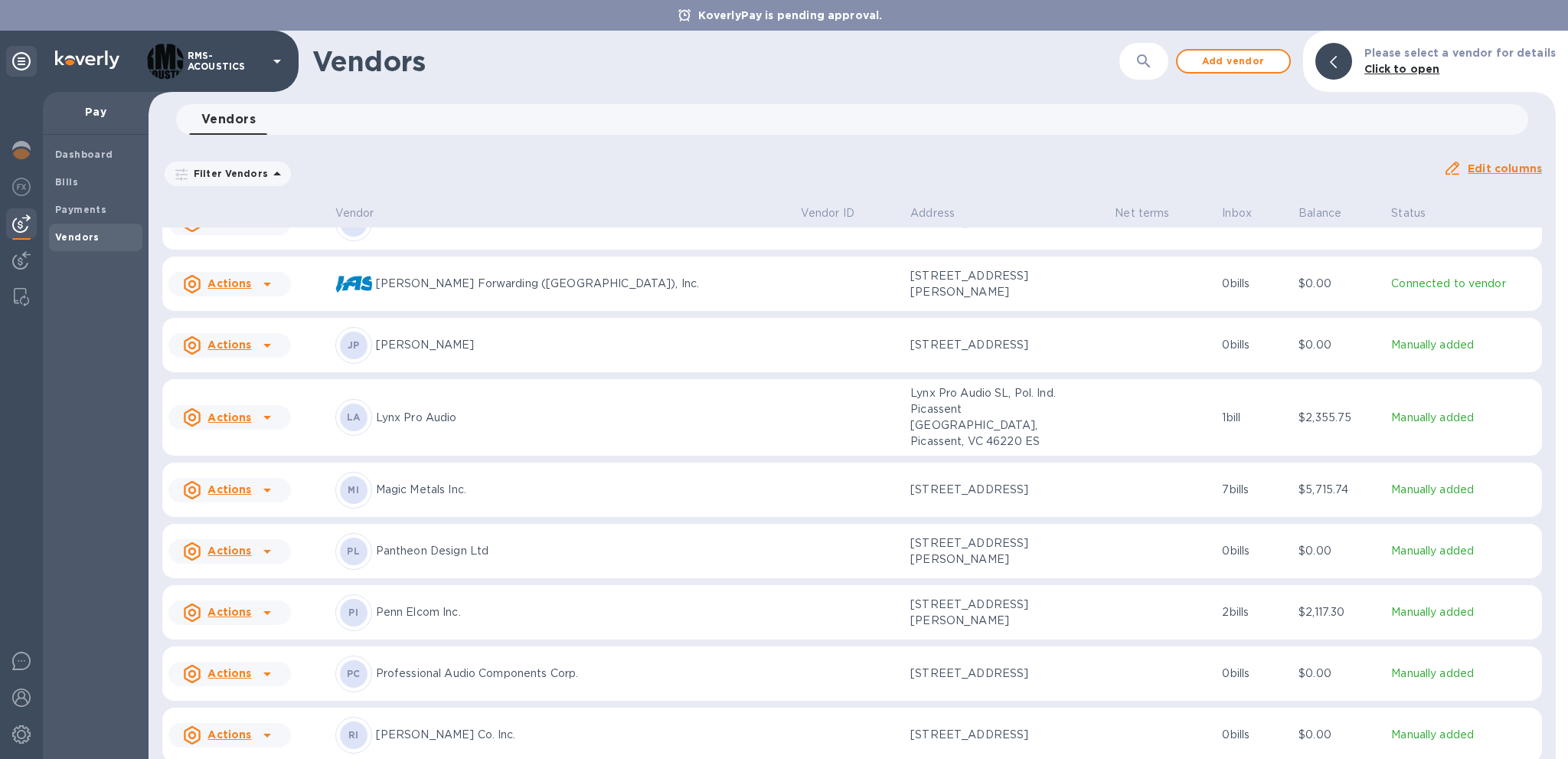
click at [241, 606] on u "Actions" at bounding box center [229, 612] width 44 height 13
click at [234, 662] on b "Add new bill" at bounding box center [246, 665] width 71 height 13
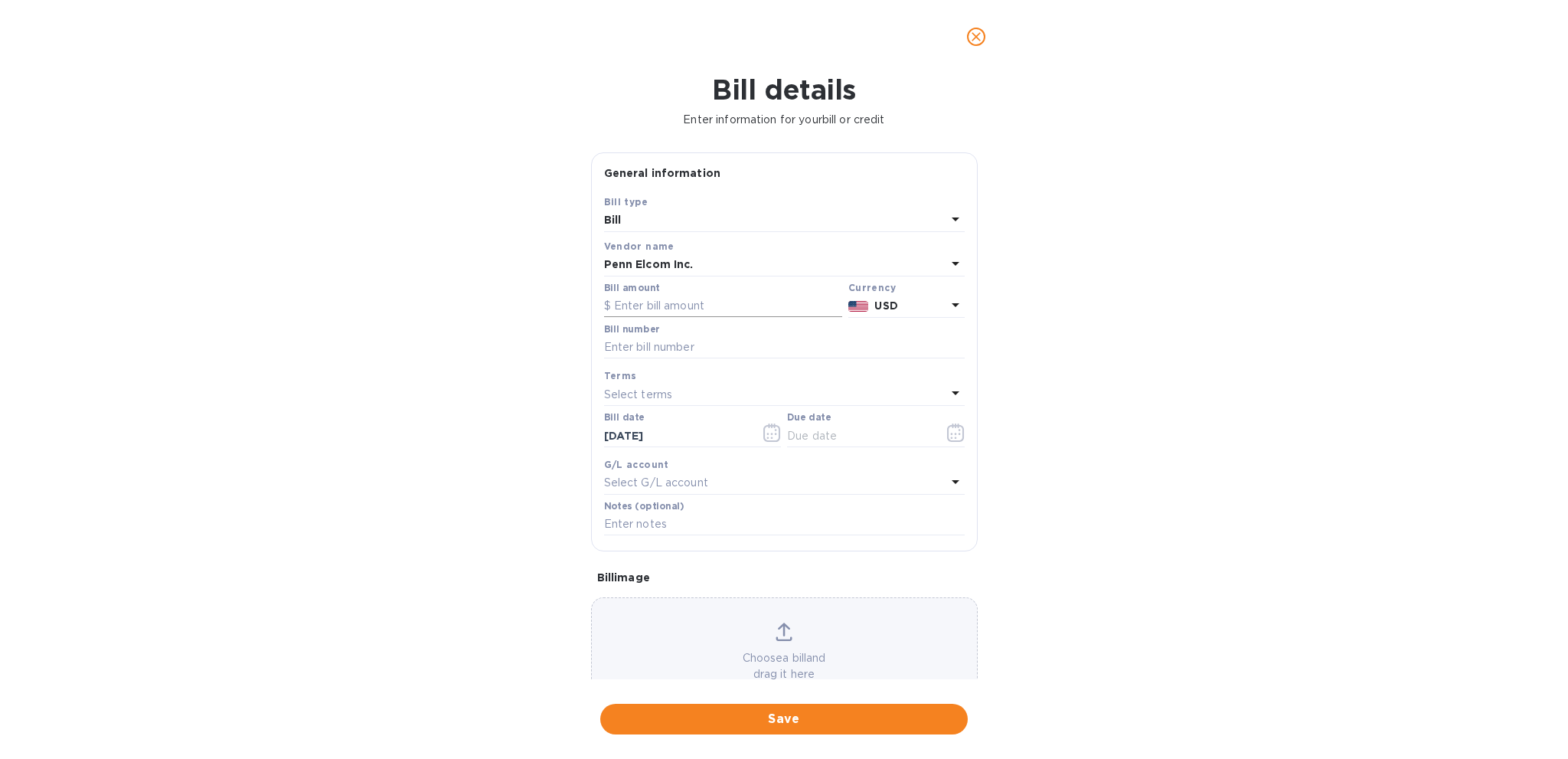
click at [670, 302] on input "text" at bounding box center [723, 307] width 238 height 23
type input "326.30"
click at [729, 355] on input "text" at bounding box center [784, 347] width 361 height 23
type input "SIUSA0125029408"
click at [947, 433] on icon "button" at bounding box center [956, 432] width 18 height 18
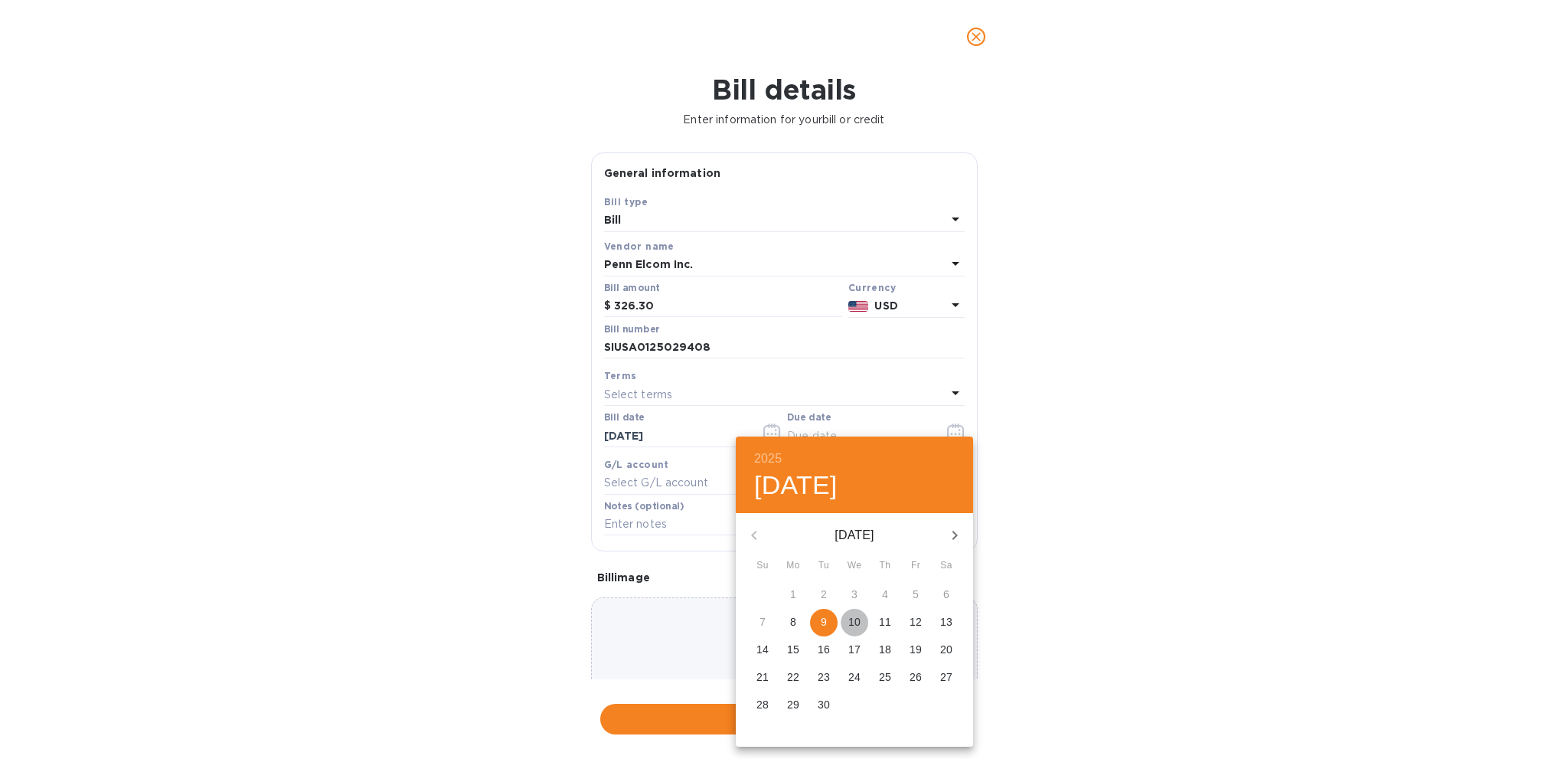
click at [852, 622] on p "10" at bounding box center [854, 622] width 13 height 16
type input "[DATE]"
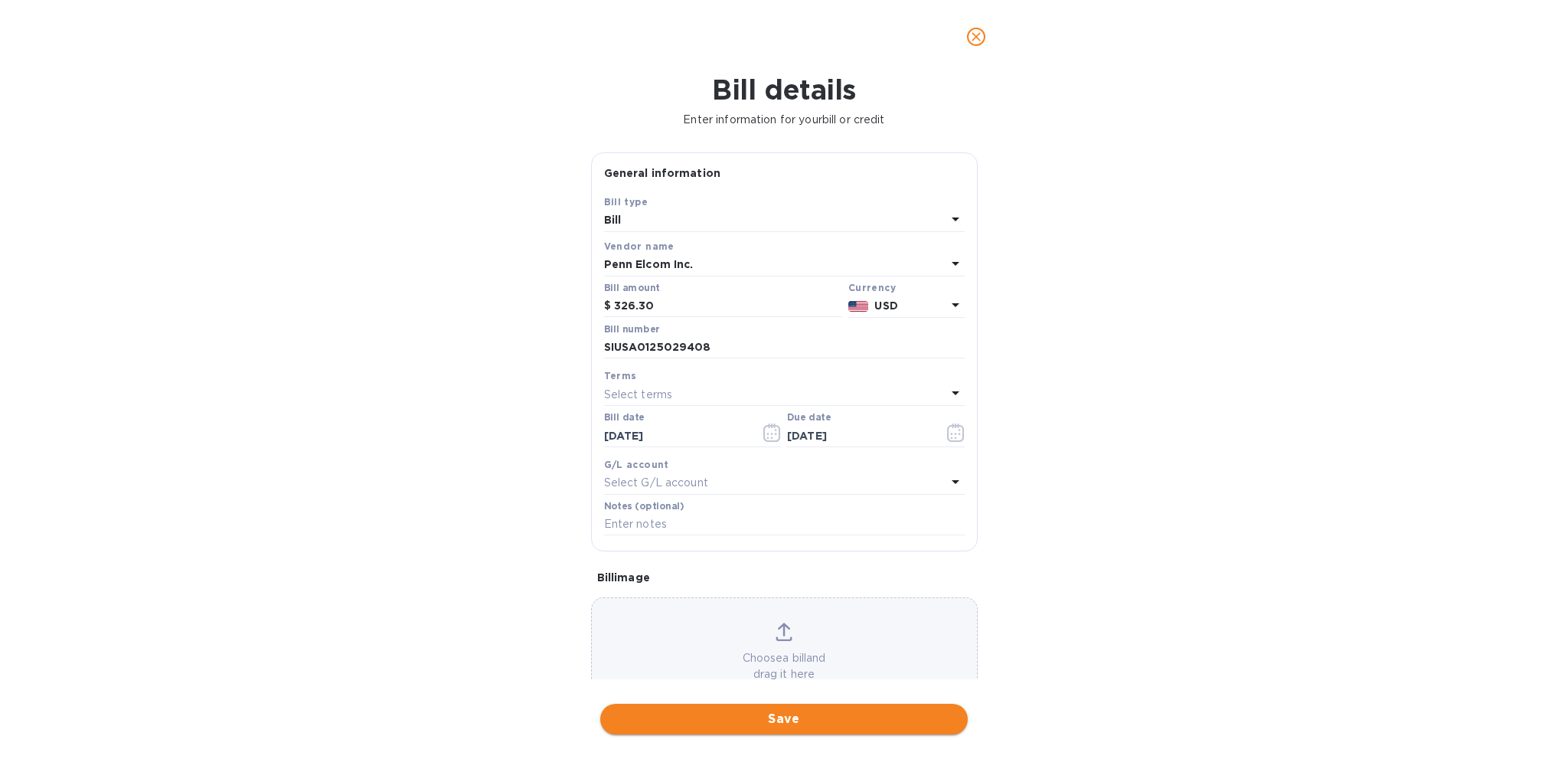
click at [828, 718] on span "Save" at bounding box center [784, 719] width 343 height 18
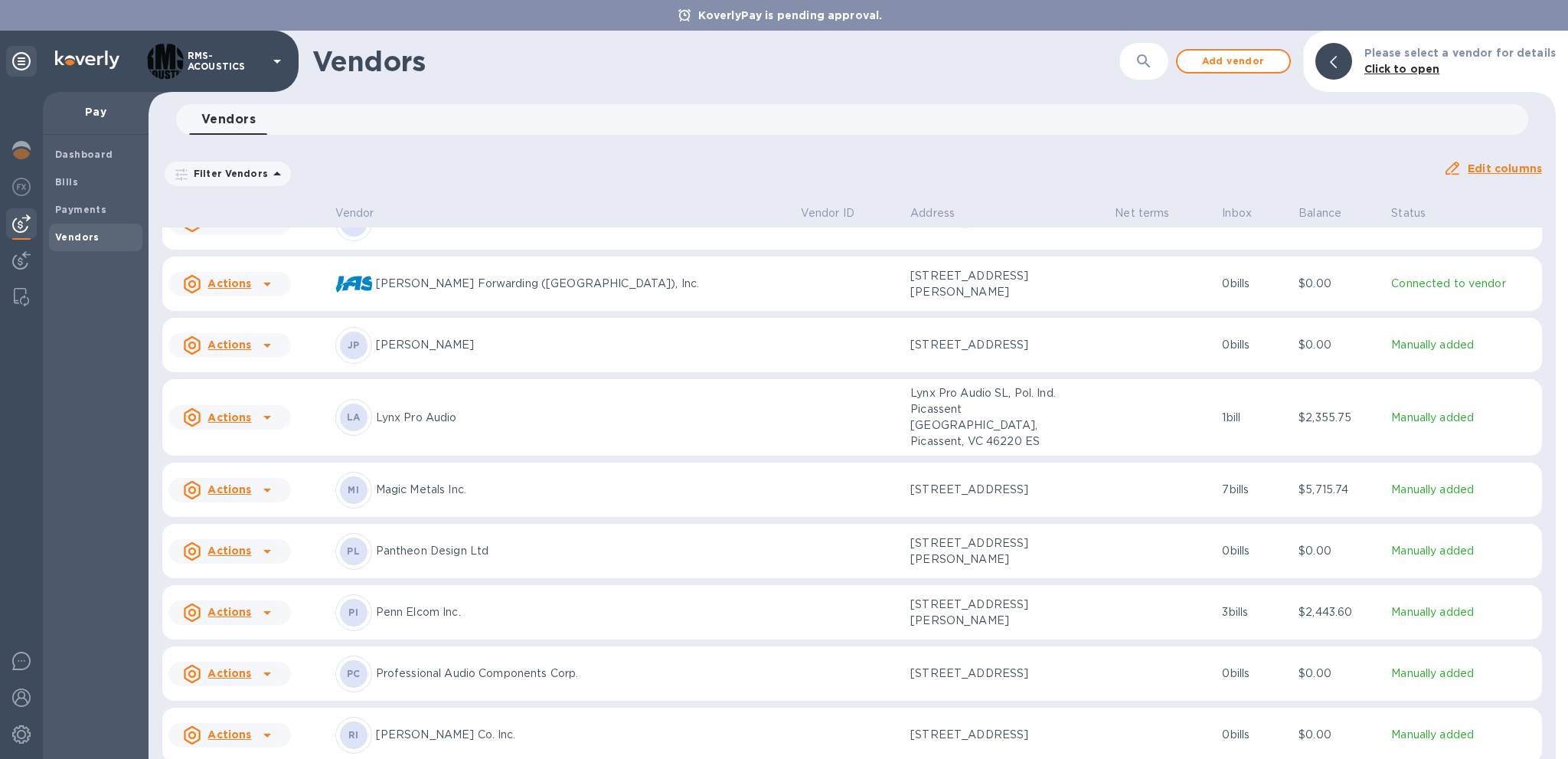
click at [235, 667] on u "Actions" at bounding box center [229, 672] width 44 height 13
click at [242, 685] on b "Add new bill" at bounding box center [246, 690] width 71 height 13
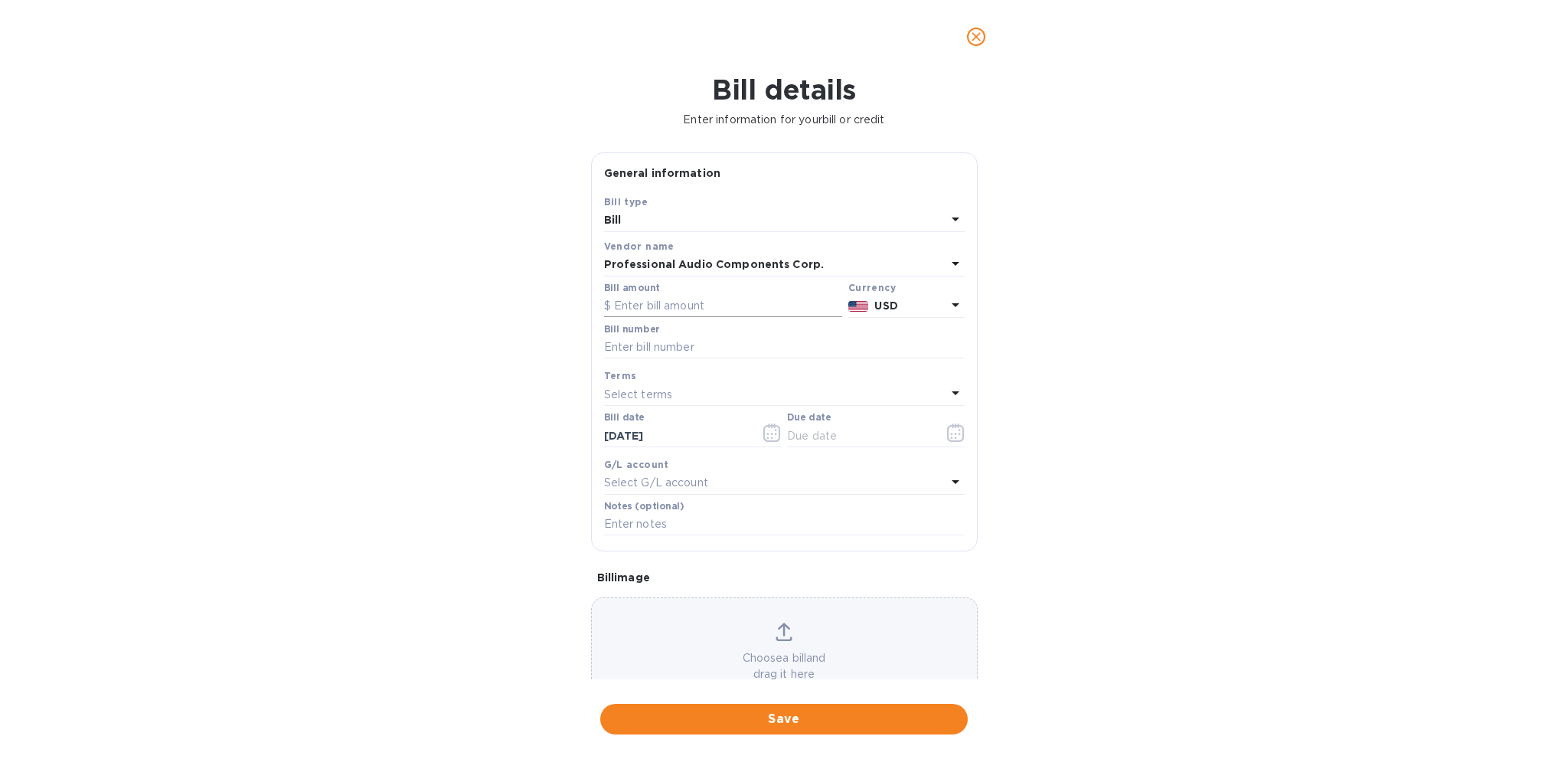
click at [700, 302] on input "text" at bounding box center [723, 307] width 238 height 23
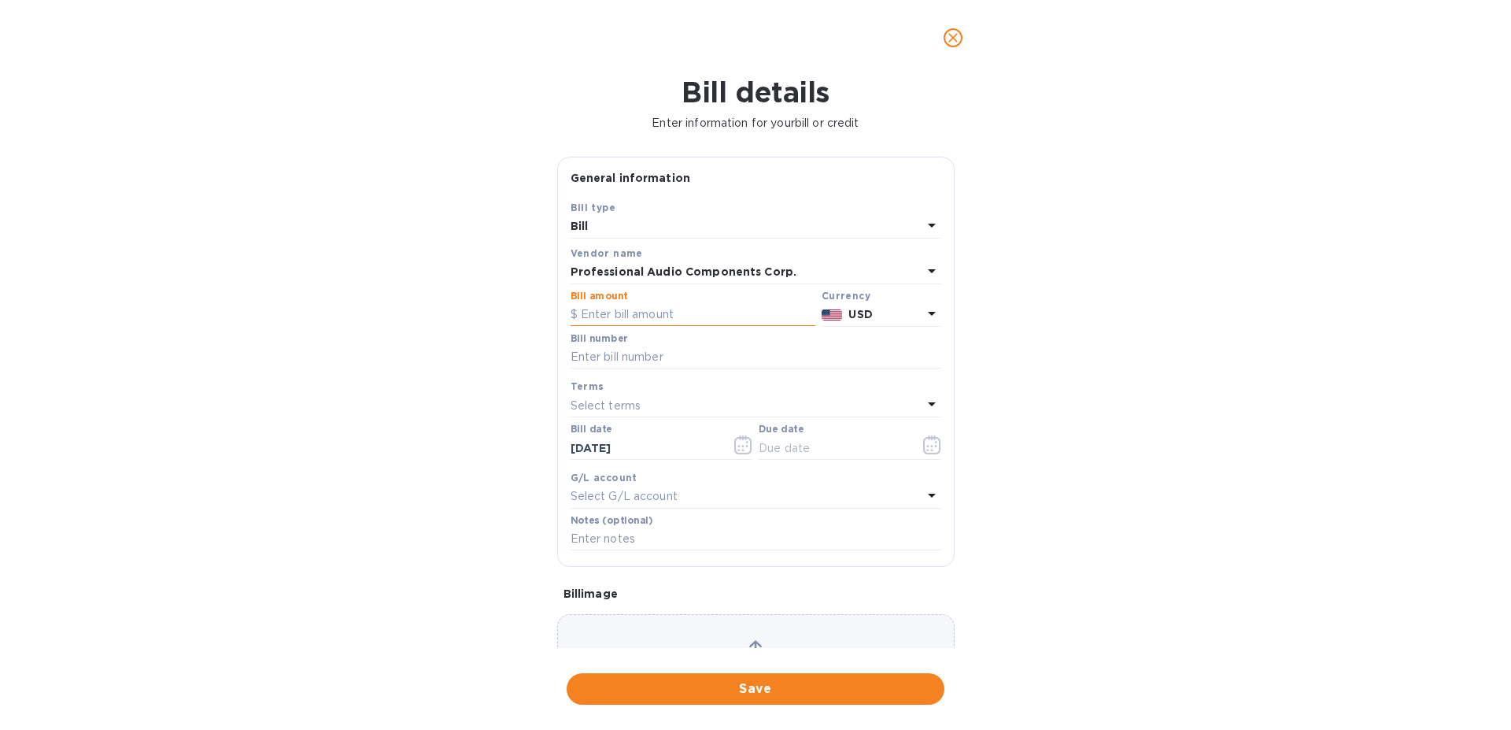
click at [694, 319] on input "text" at bounding box center [693, 315] width 245 height 24
click at [614, 313] on input "text" at bounding box center [693, 315] width 245 height 24
type input "6,874.00"
click at [611, 350] on input "text" at bounding box center [756, 357] width 371 height 24
type input "0"
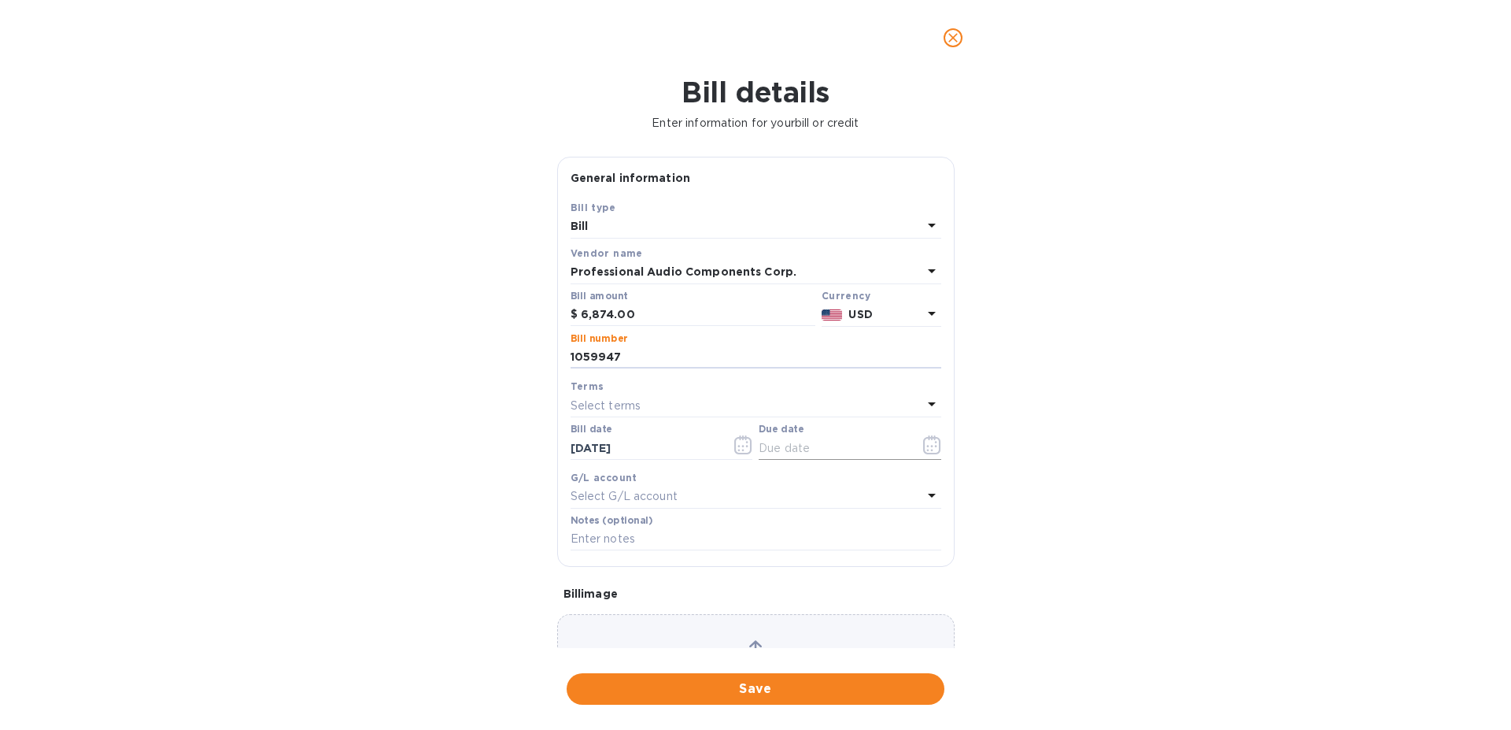
type input "1059947"
click at [928, 442] on icon "button" at bounding box center [932, 444] width 18 height 19
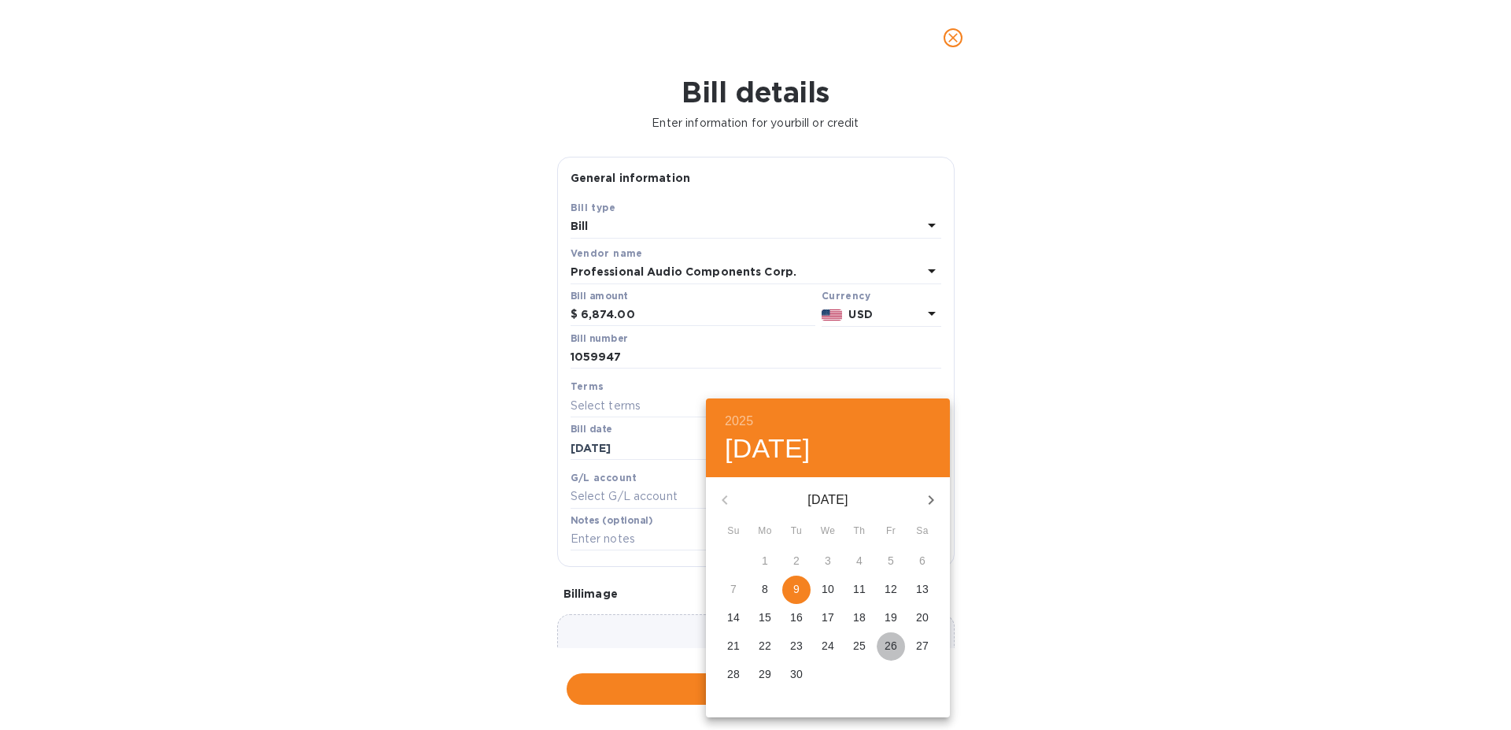
click at [892, 645] on p "26" at bounding box center [891, 645] width 13 height 16
type input "[DATE]"
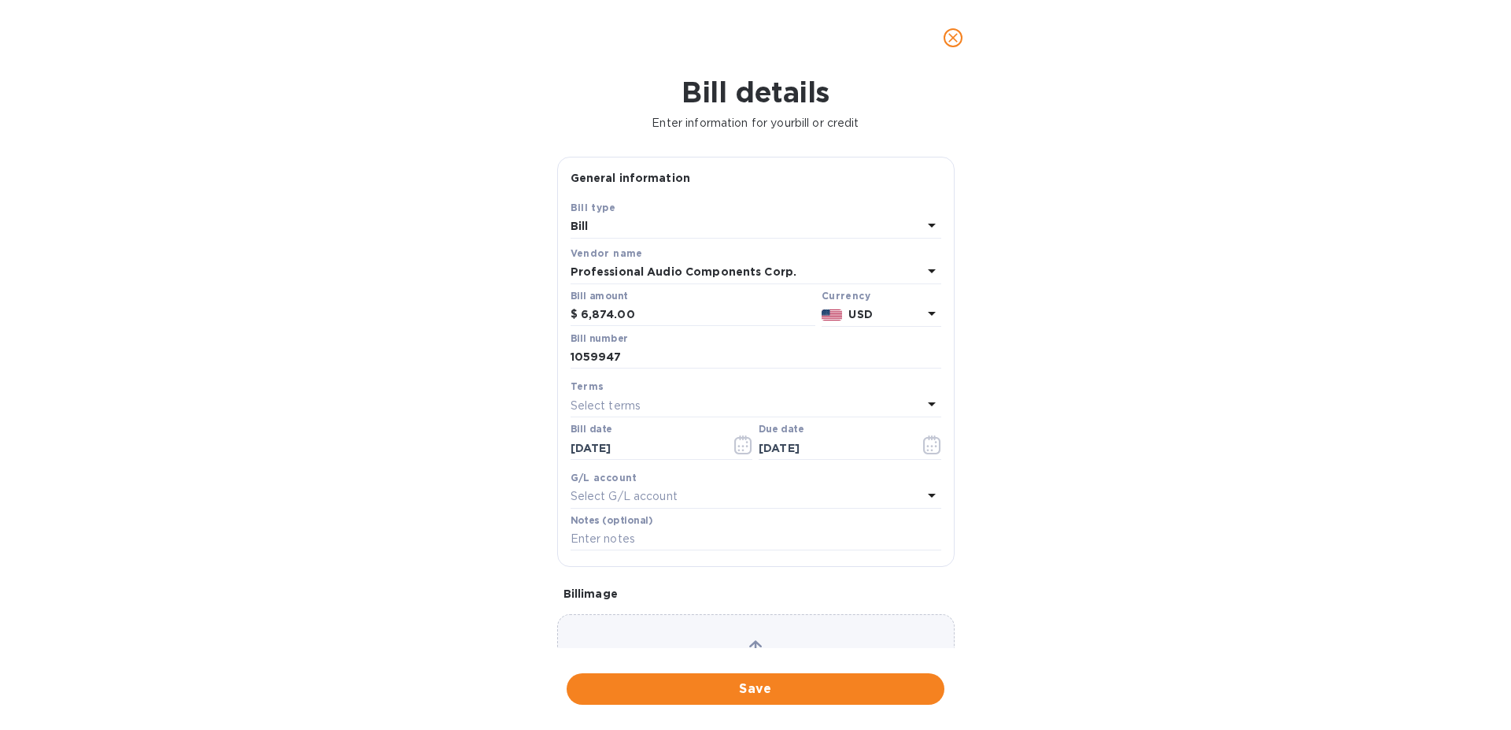
click at [1124, 484] on div "Bill details Enter information for your bill or credit General information Save…" at bounding box center [755, 403] width 1511 height 654
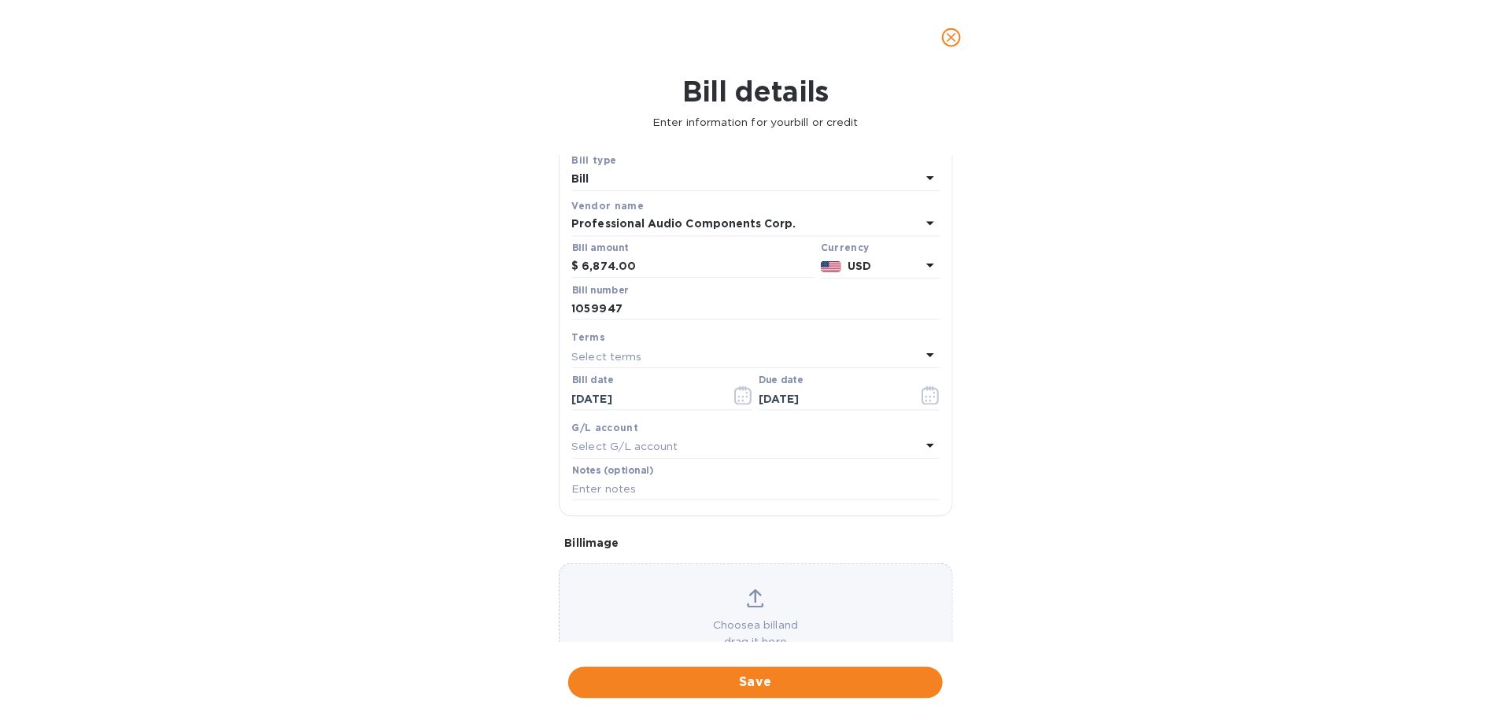
scroll to position [98, 0]
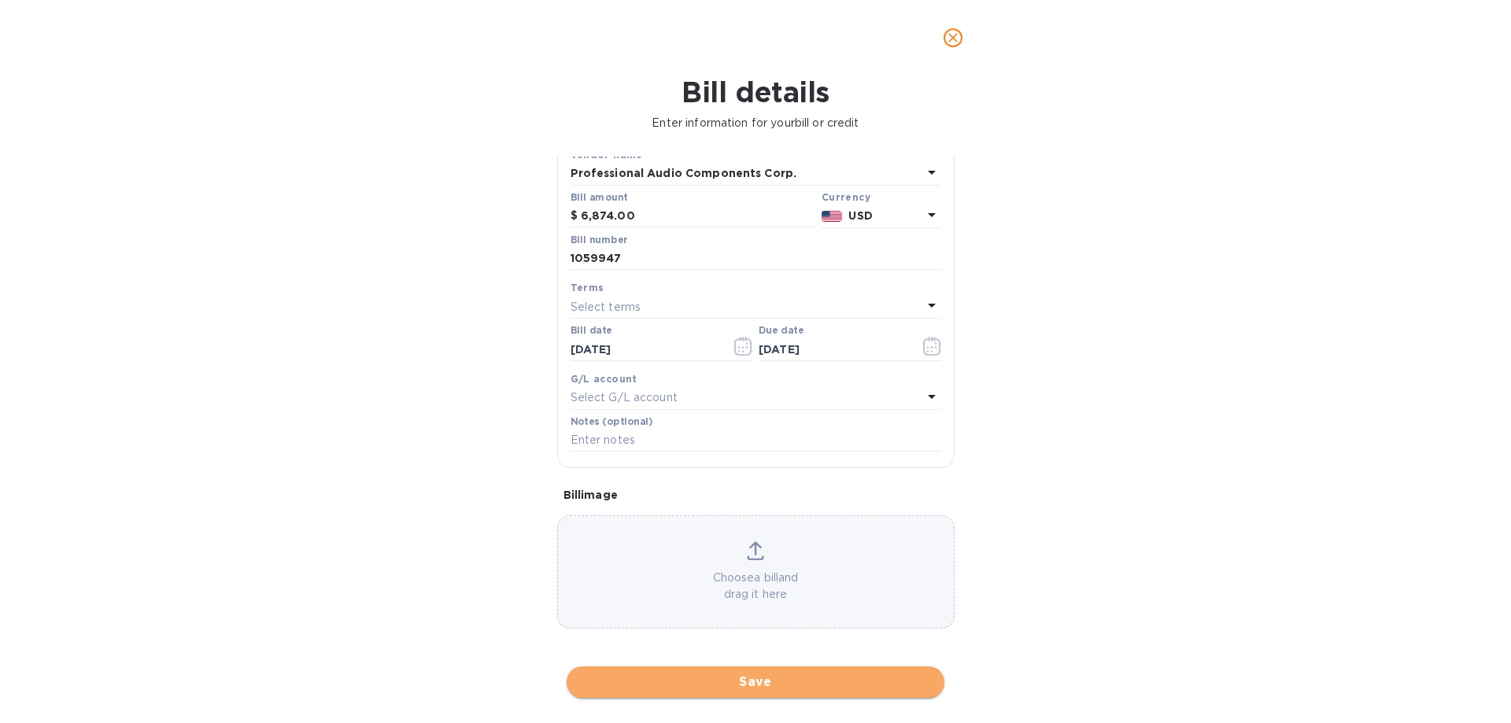
click at [795, 674] on span "Save" at bounding box center [755, 682] width 353 height 19
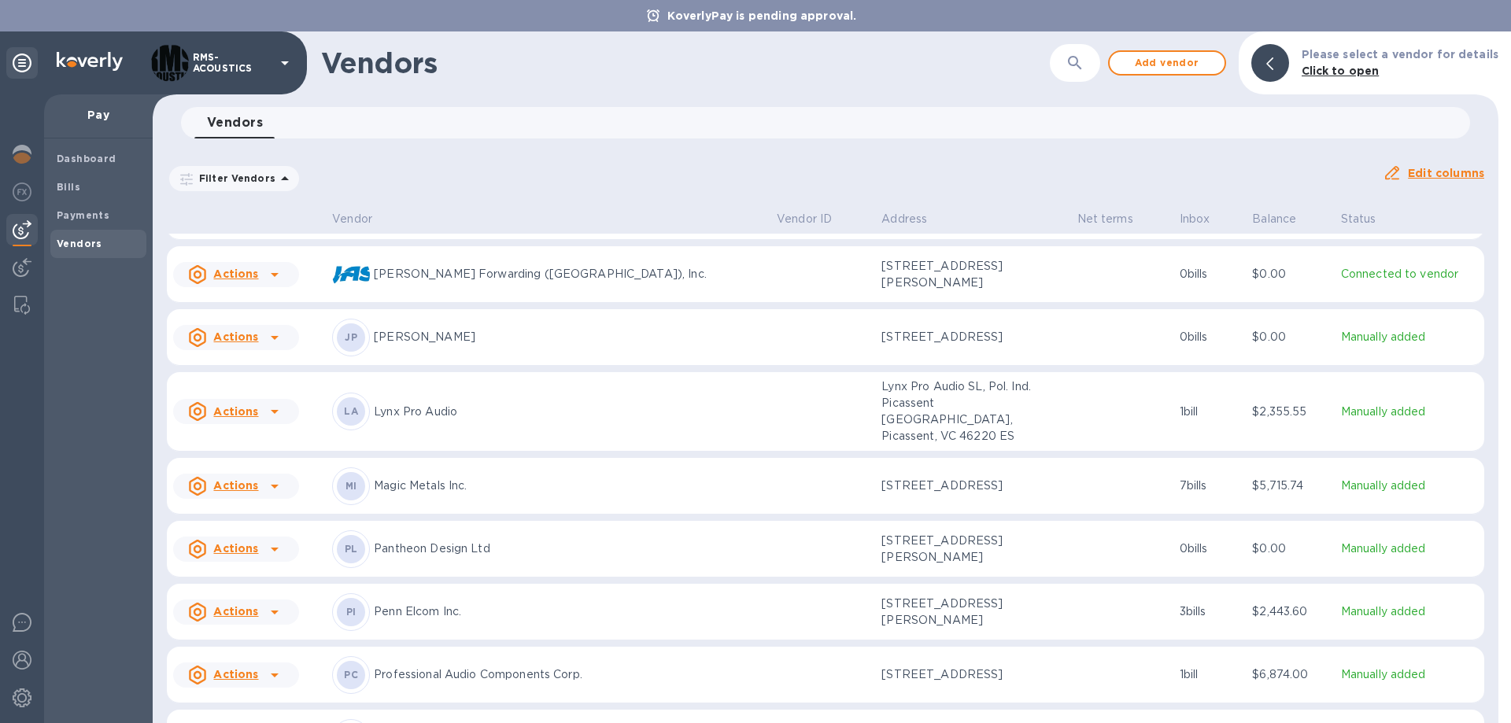
scroll to position [600, 0]
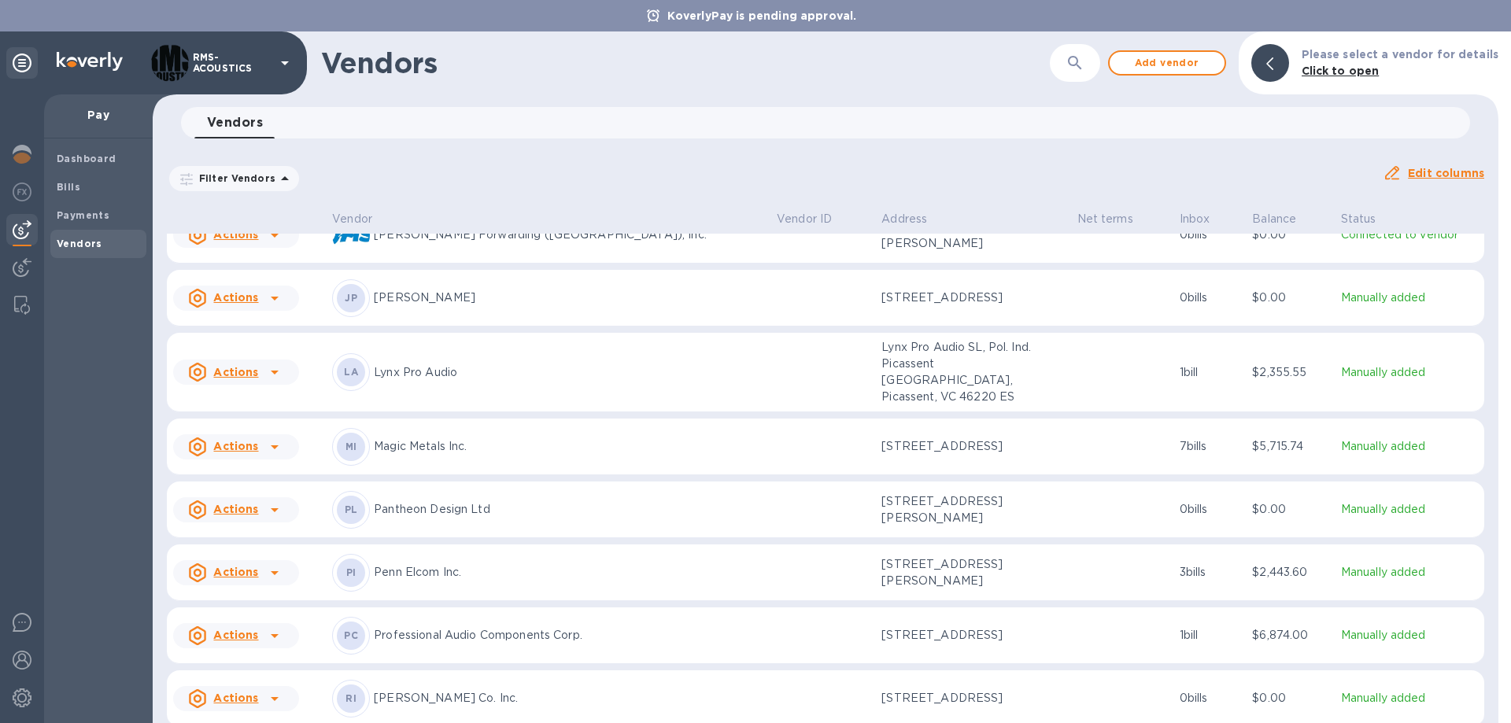
click at [248, 566] on u "Actions" at bounding box center [235, 572] width 45 height 13
click at [490, 630] on div at bounding box center [755, 361] width 1511 height 723
click at [240, 629] on u "Actions" at bounding box center [235, 635] width 45 height 13
click at [273, 652] on b "Add new bill" at bounding box center [253, 652] width 73 height 13
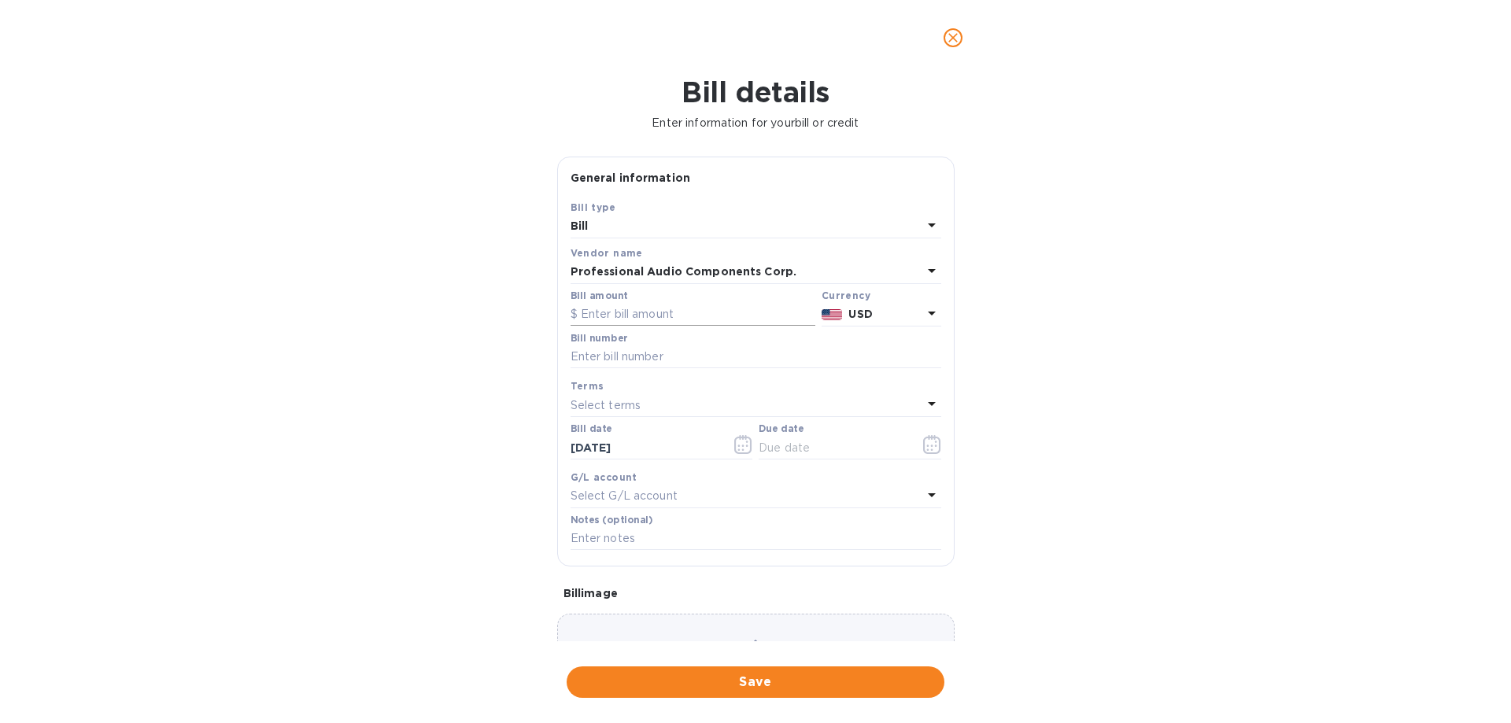
click at [601, 312] on input "text" at bounding box center [693, 315] width 245 height 24
click at [614, 315] on input "text" at bounding box center [693, 315] width 245 height 24
type input "8,037.99"
click at [633, 353] on input "text" at bounding box center [756, 357] width 371 height 24
click at [592, 355] on input "text" at bounding box center [756, 357] width 371 height 24
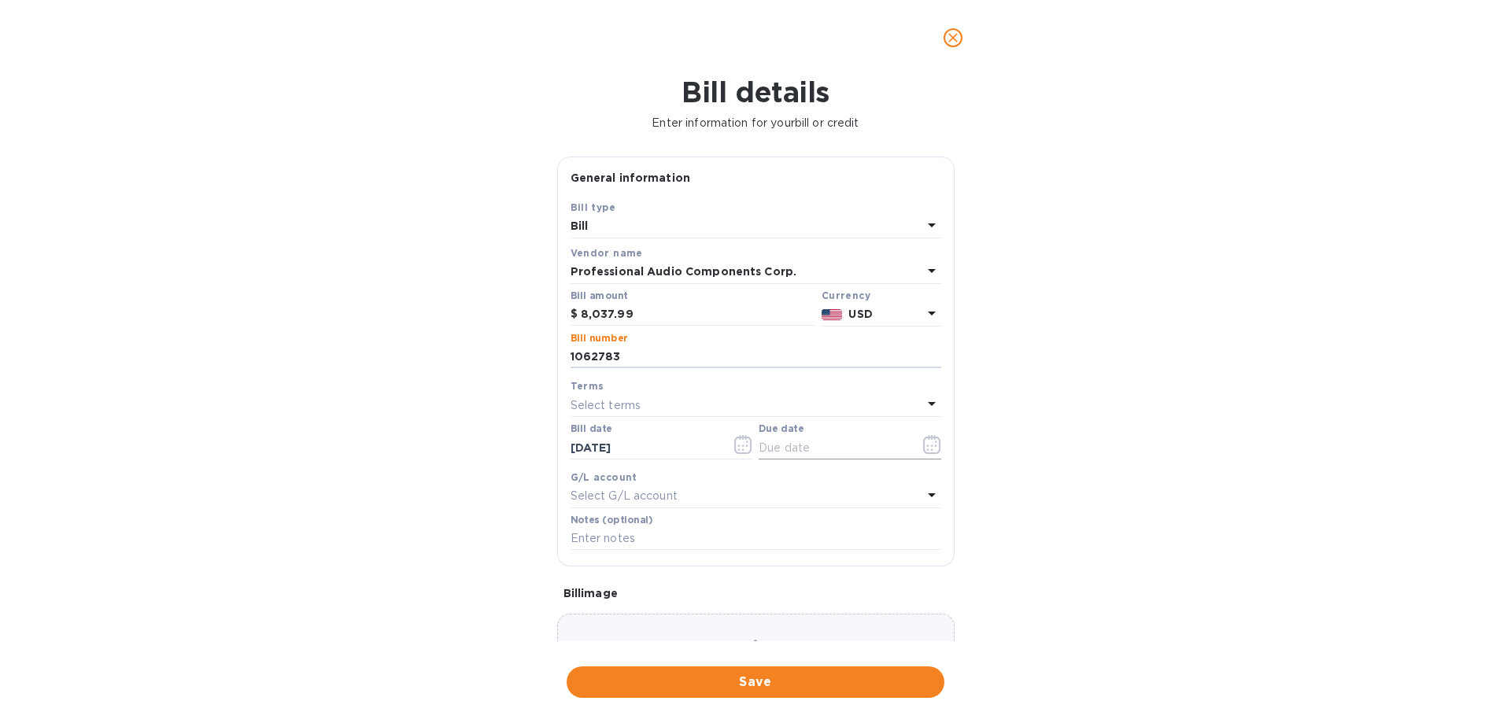
type input "1062783"
click at [825, 446] on input "text" at bounding box center [833, 448] width 149 height 24
click at [937, 445] on button "button" at bounding box center [932, 445] width 37 height 38
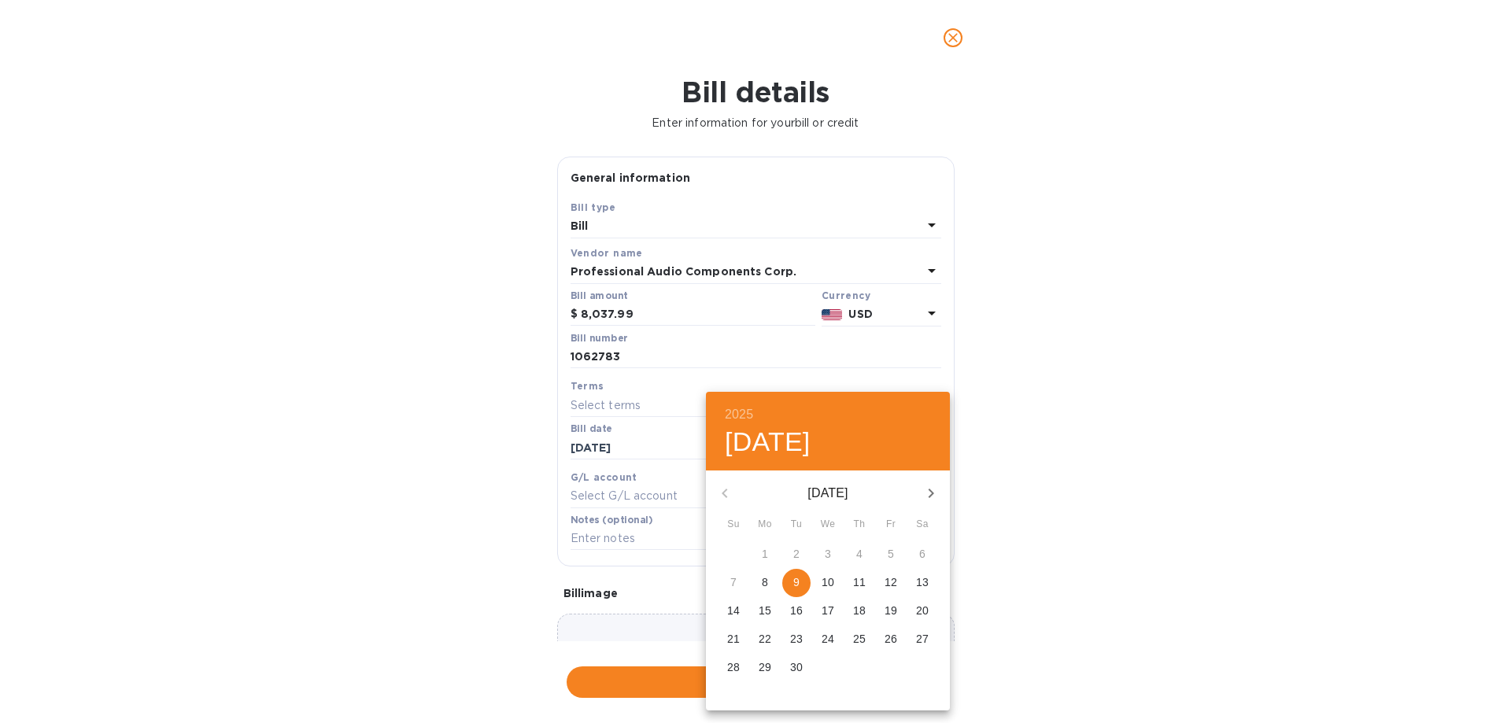
click at [859, 641] on p "25" at bounding box center [859, 639] width 13 height 16
type input "[DATE]"
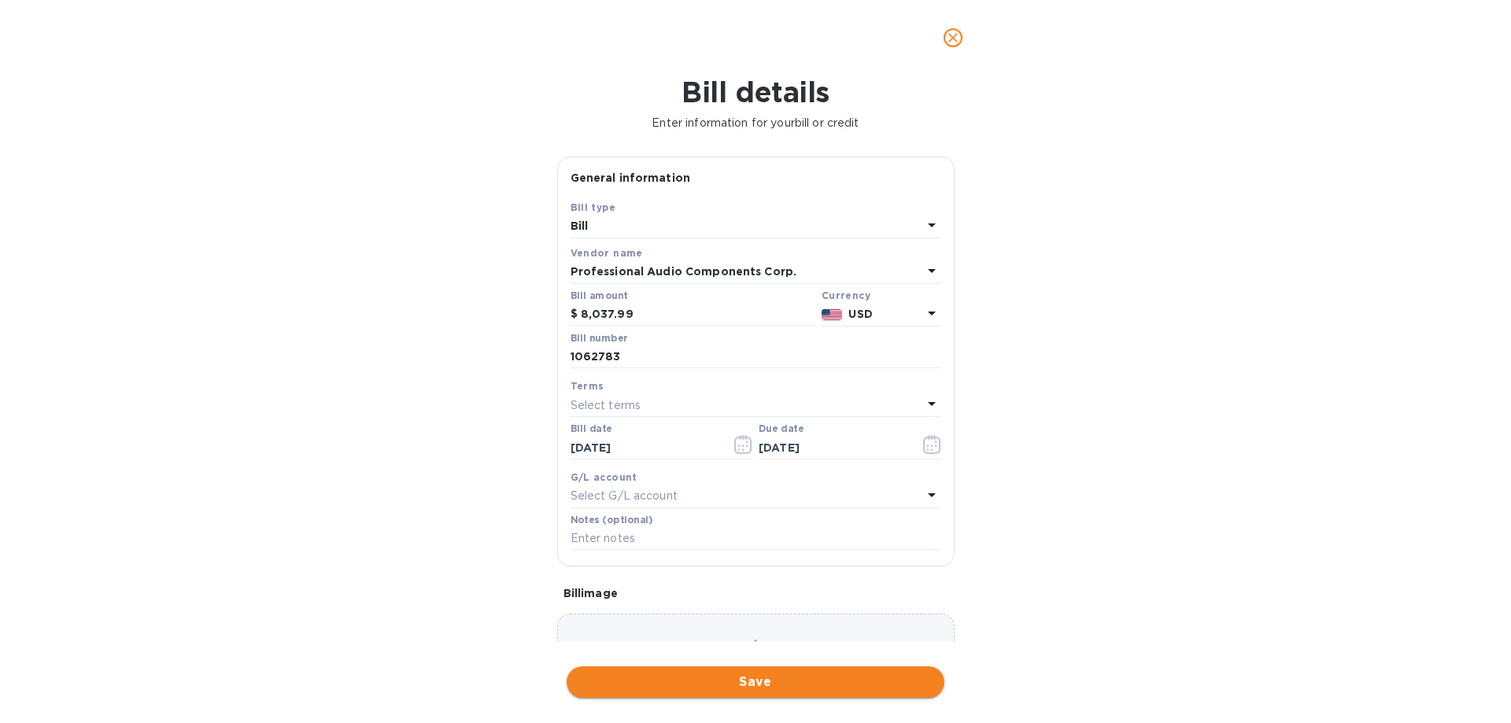
click at [785, 683] on span "Save" at bounding box center [755, 682] width 353 height 19
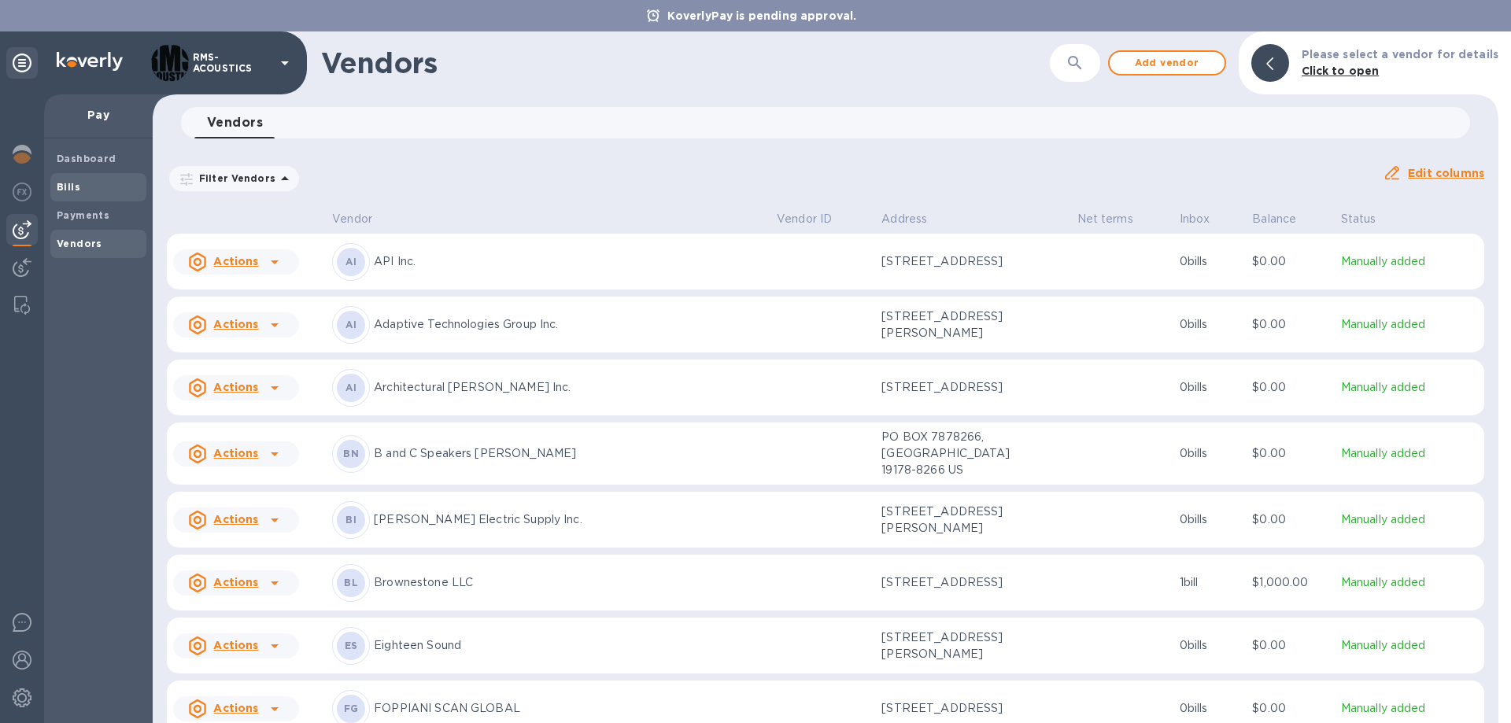
click at [65, 173] on div "Bills" at bounding box center [98, 187] width 96 height 28
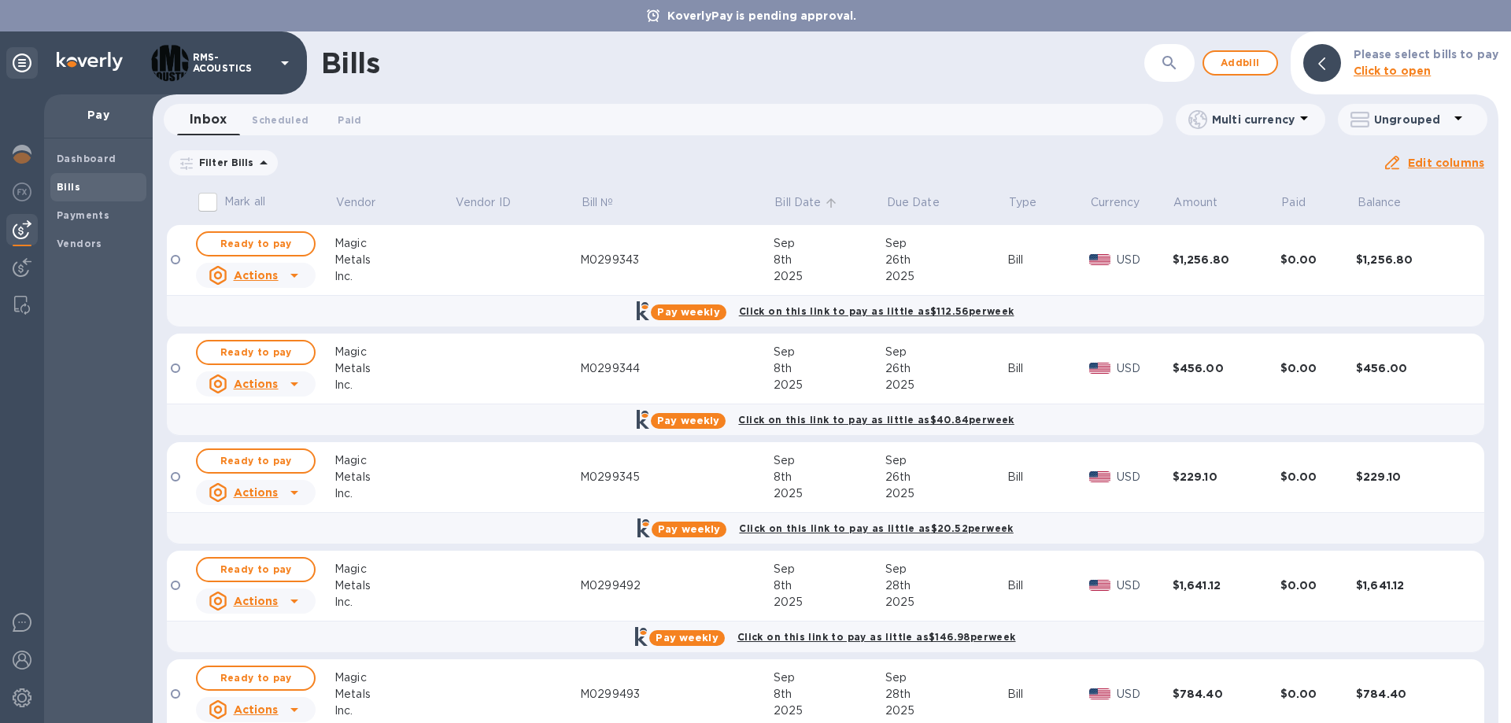
click at [804, 201] on p "Bill Date" at bounding box center [797, 202] width 46 height 17
click at [893, 196] on p "Due Date" at bounding box center [913, 202] width 53 height 17
click at [282, 245] on span "Ready to pay" at bounding box center [255, 244] width 91 height 19
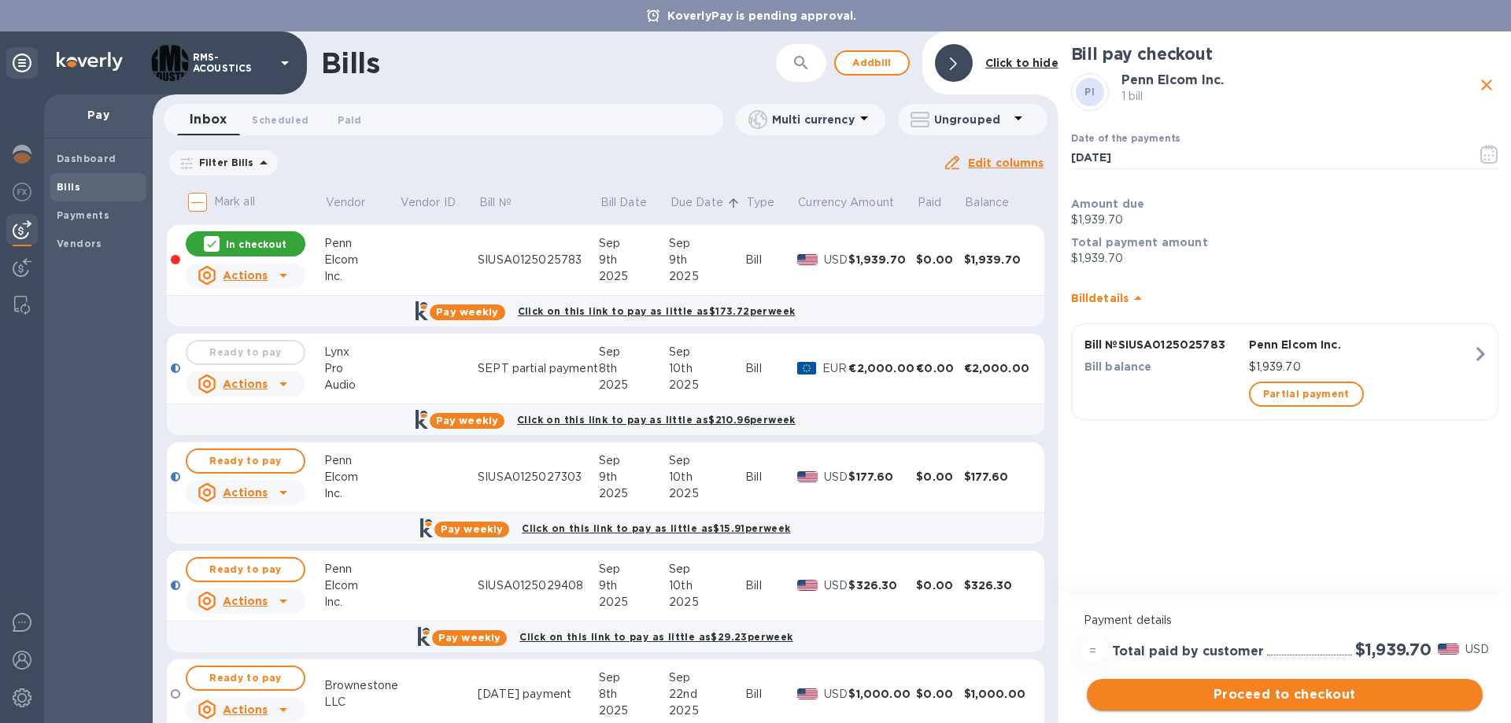
click at [1332, 695] on span "Proceed to checkout" at bounding box center [1284, 694] width 371 height 19
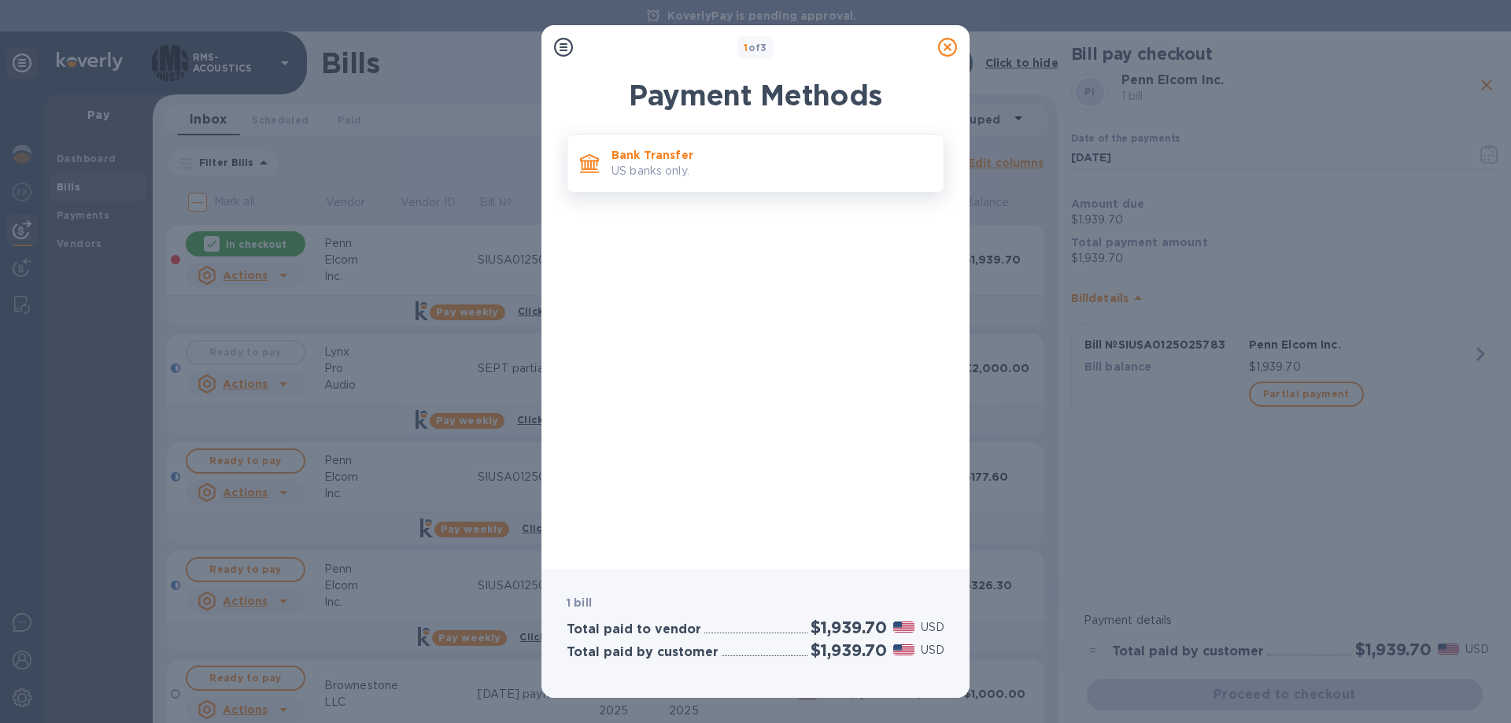
click at [657, 170] on p "US banks only." at bounding box center [771, 171] width 320 height 17
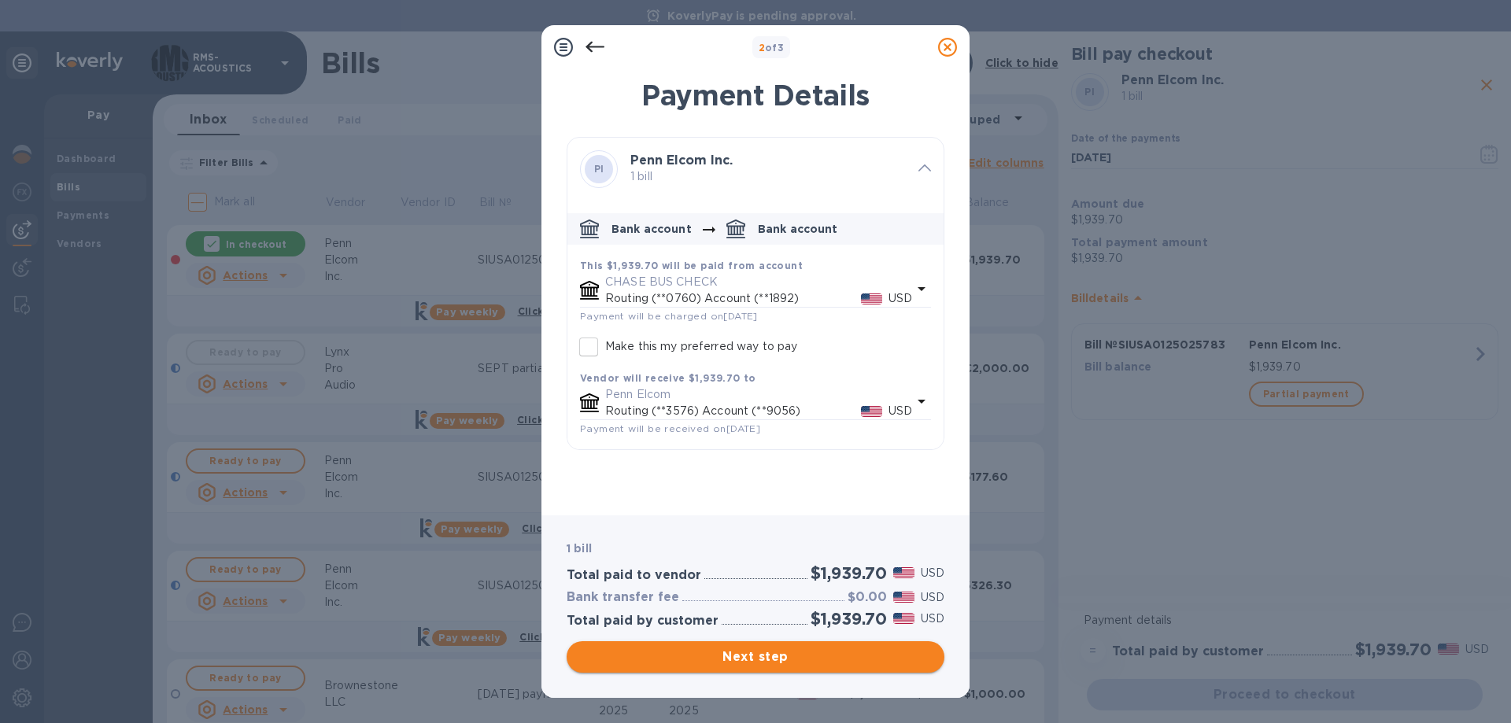
click at [779, 656] on span "Next step" at bounding box center [755, 657] width 353 height 19
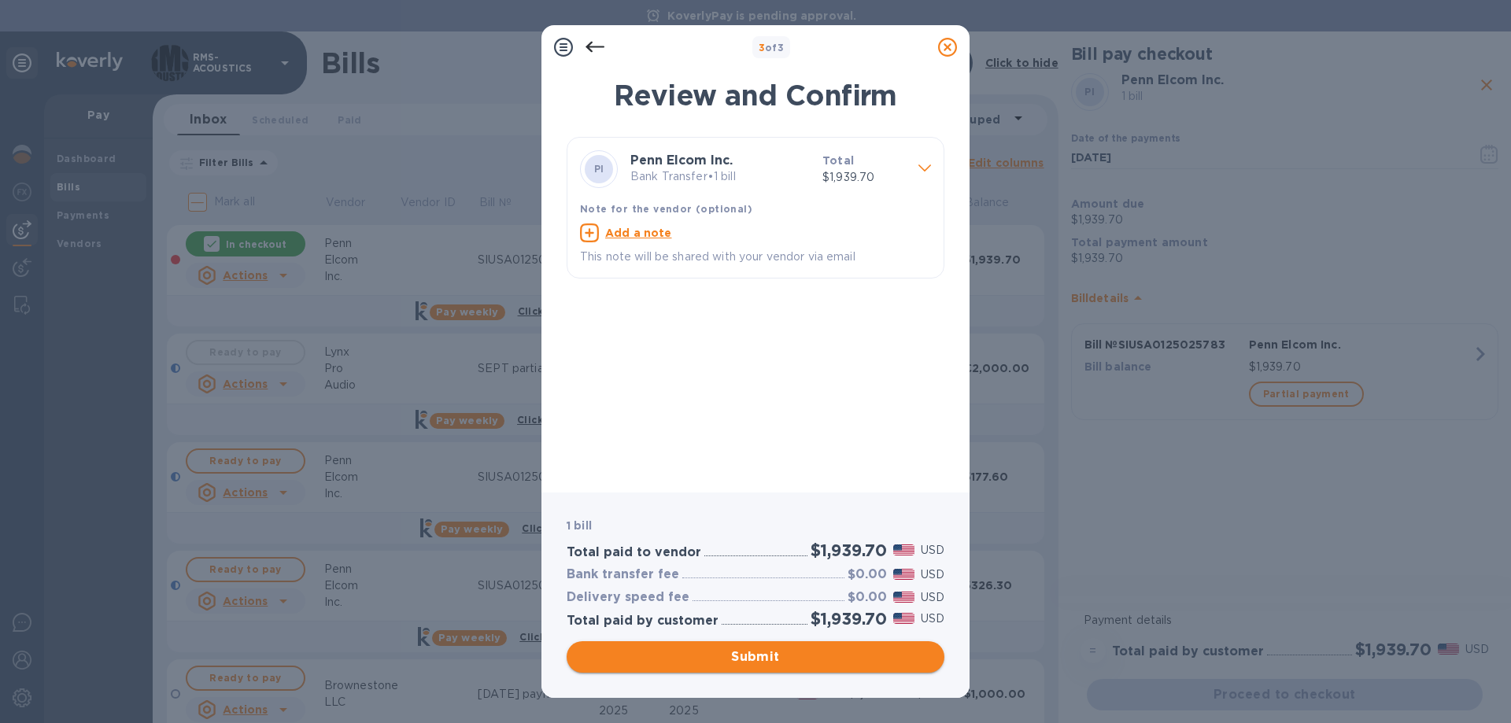
click at [767, 663] on span "Submit" at bounding box center [755, 657] width 353 height 19
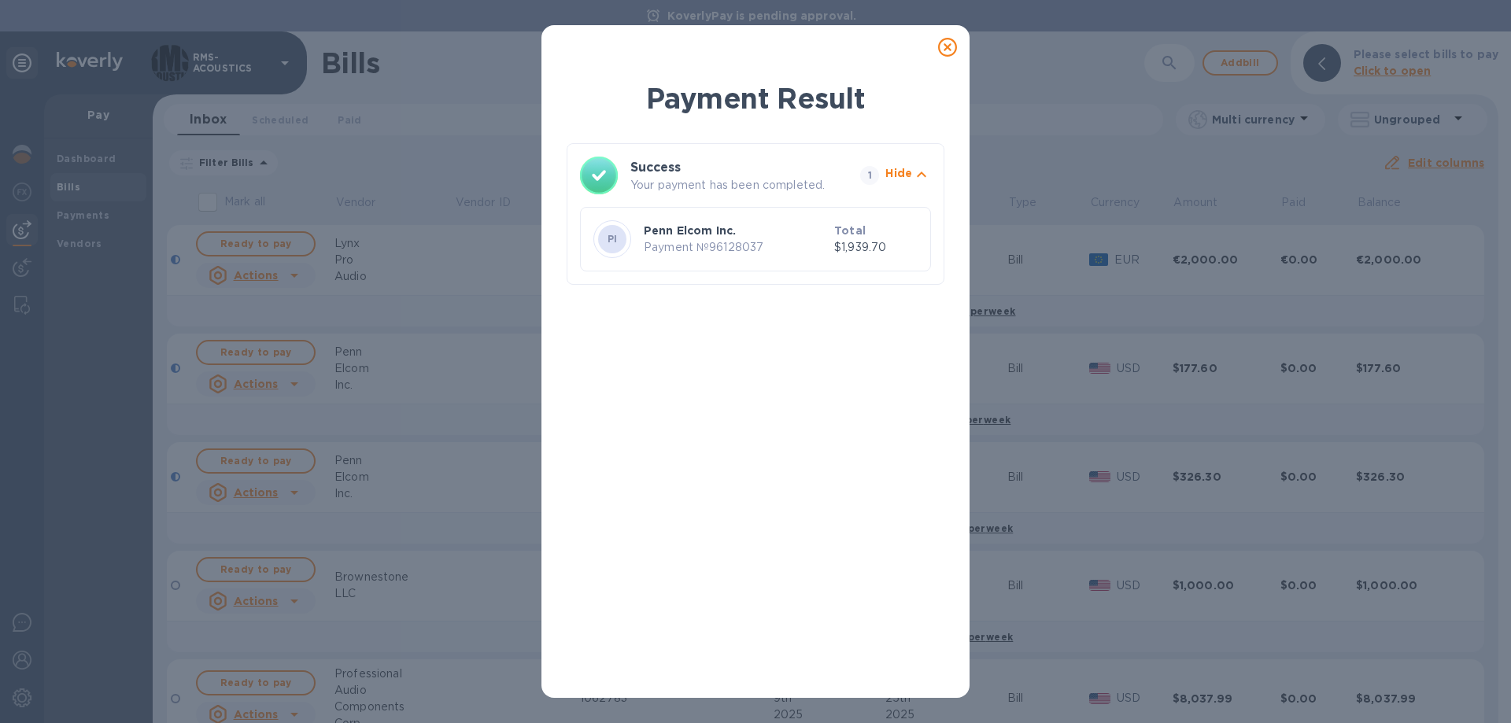
click at [955, 48] on icon at bounding box center [947, 47] width 19 height 19
